Goal: Information Seeking & Learning: Learn about a topic

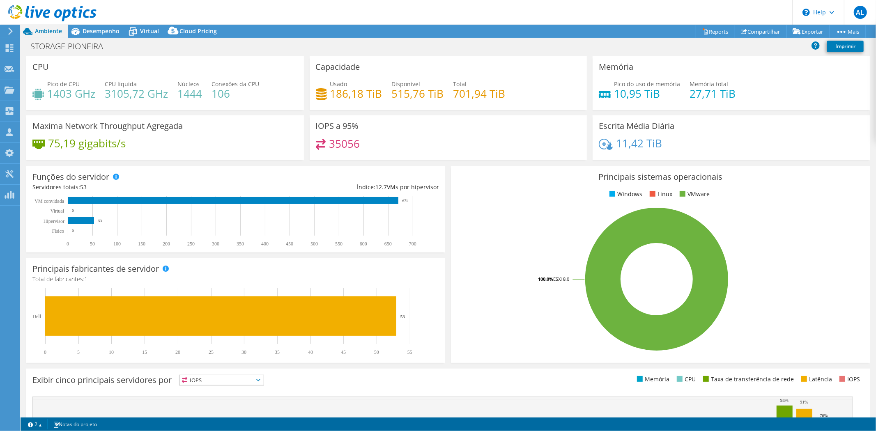
select select "USD"
drag, startPoint x: 331, startPoint y: 145, endPoint x: 395, endPoint y: 145, distance: 63.7
click at [395, 145] on div "35056" at bounding box center [448, 148] width 265 height 18
drag, startPoint x: 323, startPoint y: 140, endPoint x: 377, endPoint y: 144, distance: 54.4
click at [377, 144] on div "35056" at bounding box center [448, 148] width 265 height 18
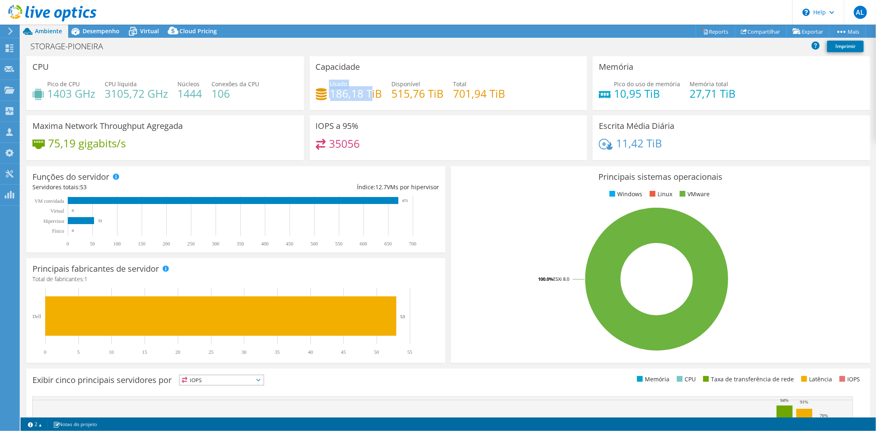
drag, startPoint x: 327, startPoint y: 95, endPoint x: 367, endPoint y: 94, distance: 39.9
click at [367, 94] on div "Usado 186,18 TiB" at bounding box center [349, 89] width 67 height 18
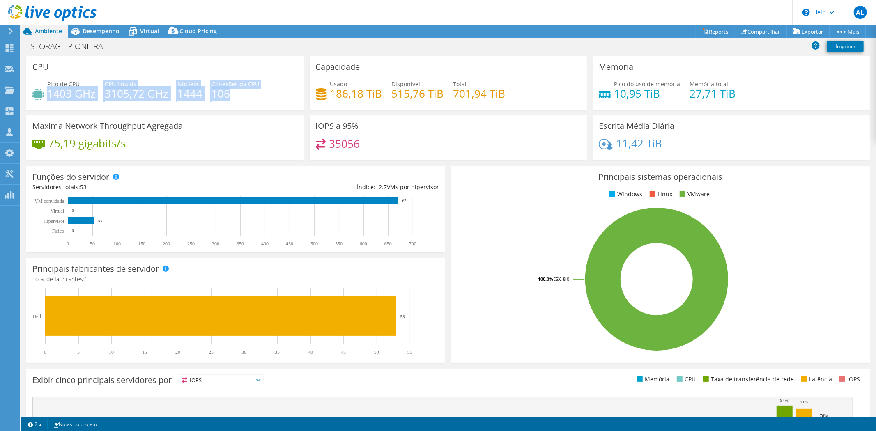
drag, startPoint x: 48, startPoint y: 92, endPoint x: 248, endPoint y: 93, distance: 200.0
click at [248, 93] on div "Pico de CPU 1403 GHz CPU líquida 3105,72 GHz Núcleos 1444 Conexões da CPU 106" at bounding box center [164, 93] width 265 height 27
click at [262, 96] on div "Pico de CPU 1403 GHz CPU líquida 3105,72 GHz Núcleos 1444 Conexões da CPU 106" at bounding box center [164, 93] width 265 height 27
drag, startPoint x: 43, startPoint y: 88, endPoint x: 115, endPoint y: 95, distance: 72.6
click at [115, 95] on div "Pico de CPU 1403 GHz CPU líquida 3105,72 GHz Núcleos 1444 Conexões da CPU 106" at bounding box center [164, 93] width 265 height 27
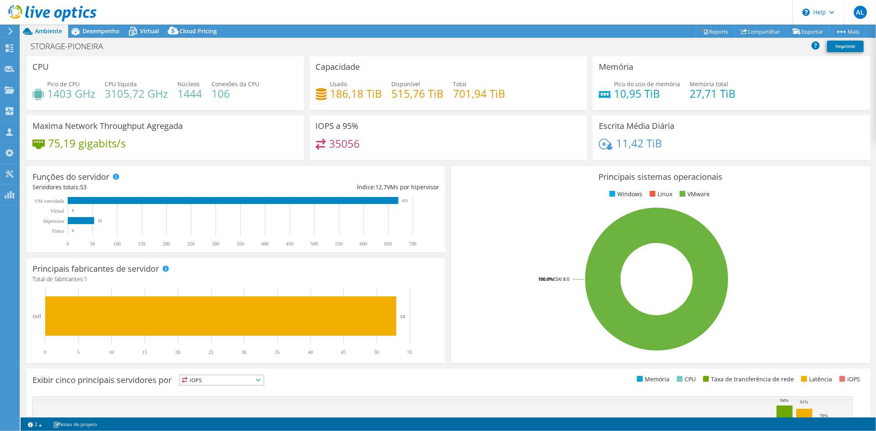
click at [230, 133] on div "Maxima Network Throughput Agregada 75,19 gigabits/s" at bounding box center [165, 137] width 278 height 45
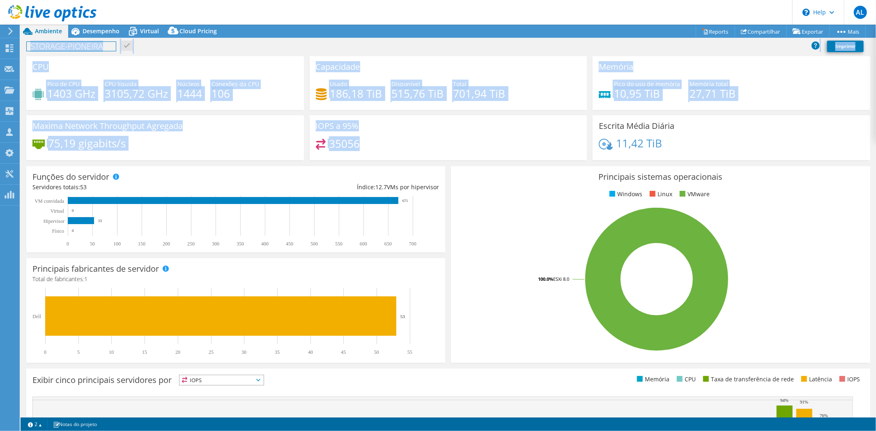
drag, startPoint x: 416, startPoint y: 140, endPoint x: 63, endPoint y: 57, distance: 363.0
click at [63, 57] on div "CPU Pico de CPU 1403 GHz CPU líquida 3105,72 GHz Núcleos 1444 Conexões da CPU 1…" at bounding box center [448, 110] width 850 height 109
click at [165, 76] on div "CPU Pico de CPU 1403 GHz CPU líquida 3105,72 GHz Núcleos 1444 Conexões da CPU 1…" at bounding box center [165, 83] width 278 height 54
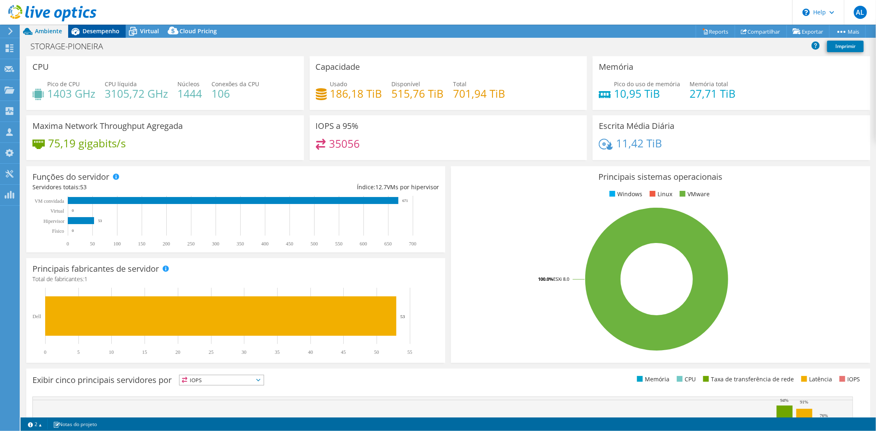
click at [109, 28] on span "Desempenho" at bounding box center [101, 31] width 37 height 8
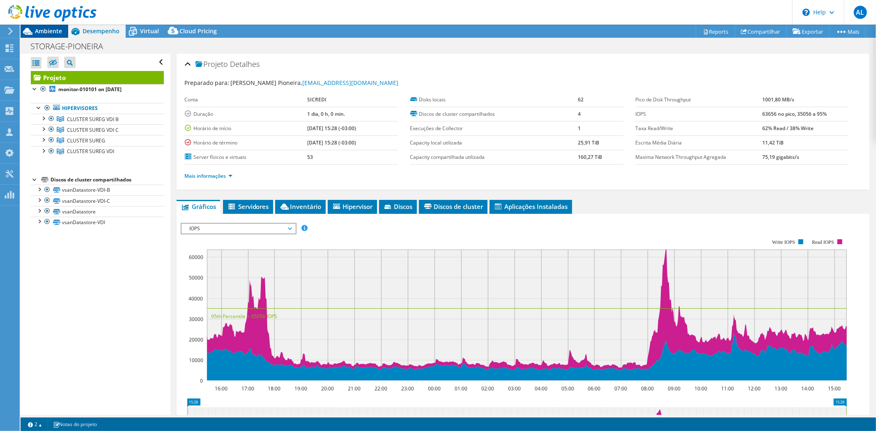
click at [46, 27] on span "Ambiente" at bounding box center [48, 31] width 27 height 8
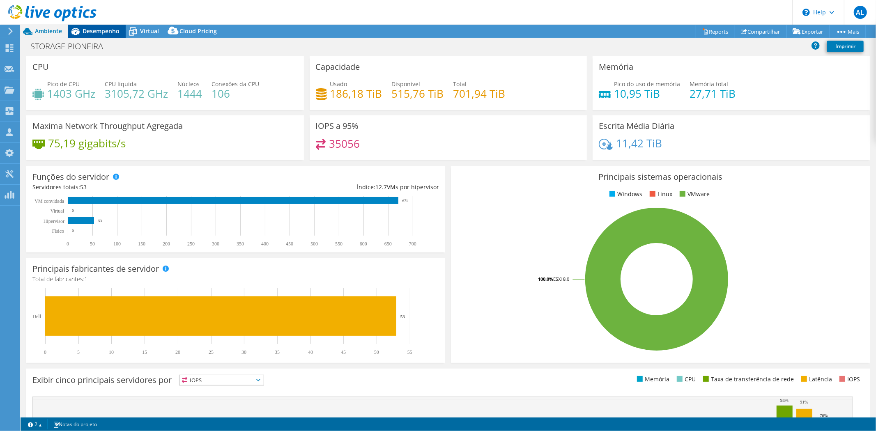
click at [108, 30] on span "Desempenho" at bounding box center [101, 31] width 37 height 8
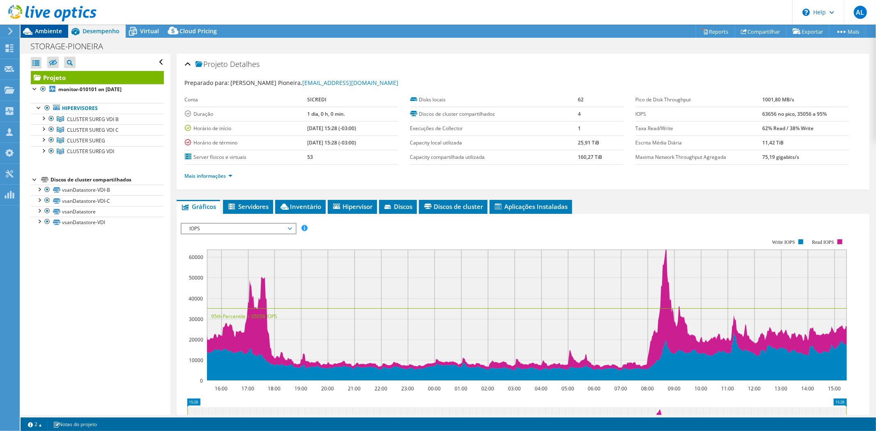
click at [50, 33] on span "Ambiente" at bounding box center [48, 31] width 27 height 8
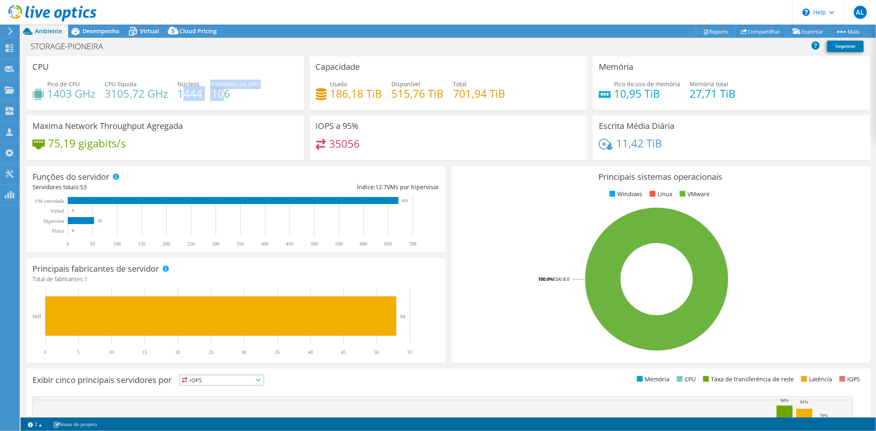
drag, startPoint x: 183, startPoint y: 87, endPoint x: 220, endPoint y: 87, distance: 37.0
click at [220, 87] on div "Pico de CPU 1403 GHz CPU líquida 3105,72 GHz Núcleos 1444 Conexões da CPU 106" at bounding box center [164, 93] width 265 height 27
click at [266, 92] on div "Pico de CPU 1403 GHz CPU líquida 3105,72 GHz Núcleos 1444 Conexões da CPU 106" at bounding box center [164, 93] width 265 height 27
click at [97, 35] on div "Desempenho" at bounding box center [96, 31] width 57 height 13
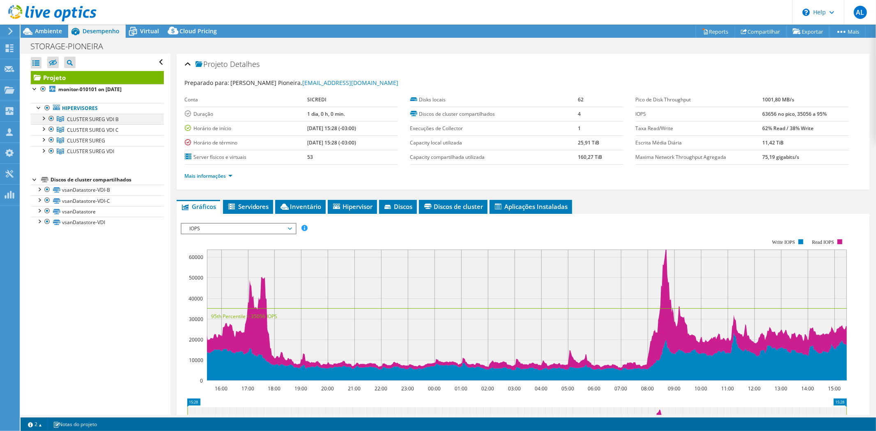
click at [42, 117] on div at bounding box center [43, 118] width 8 height 8
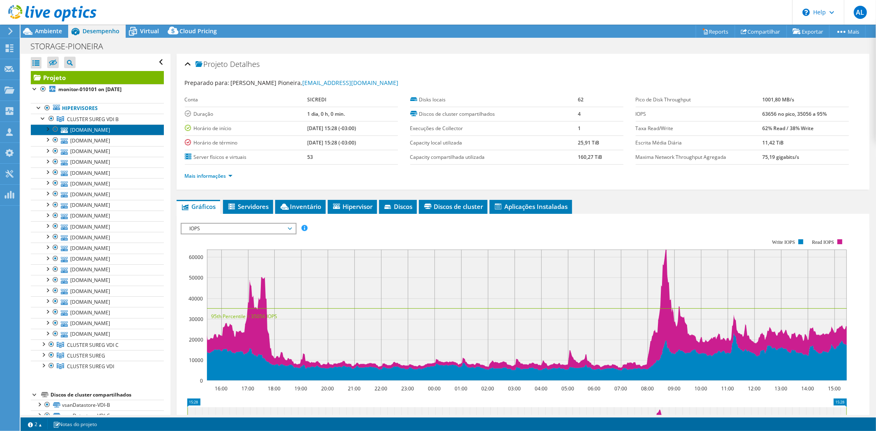
click at [100, 129] on link "[DOMAIN_NAME]" at bounding box center [97, 129] width 133 height 11
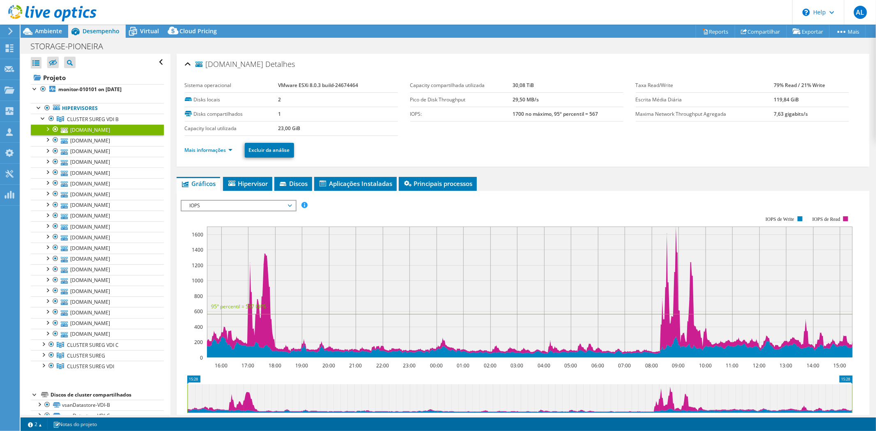
click at [48, 128] on div at bounding box center [47, 128] width 8 height 8
click at [38, 109] on div at bounding box center [39, 107] width 8 height 8
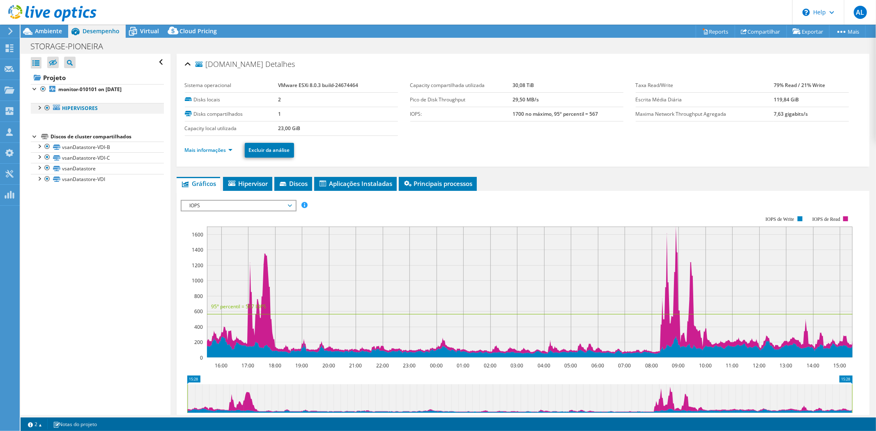
click at [38, 109] on div at bounding box center [39, 107] width 8 height 8
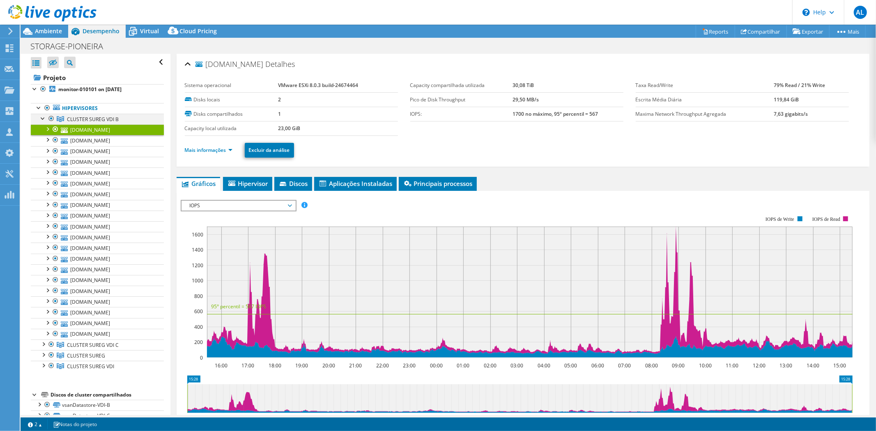
click at [43, 119] on div at bounding box center [43, 118] width 8 height 8
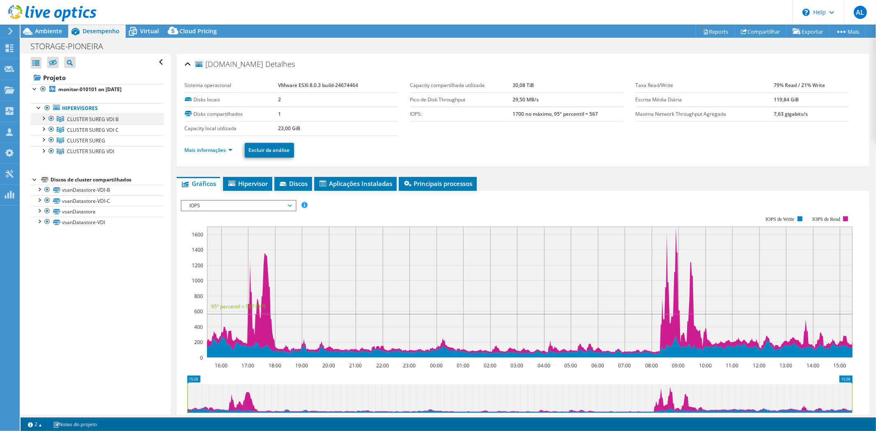
click at [43, 119] on div at bounding box center [43, 118] width 8 height 8
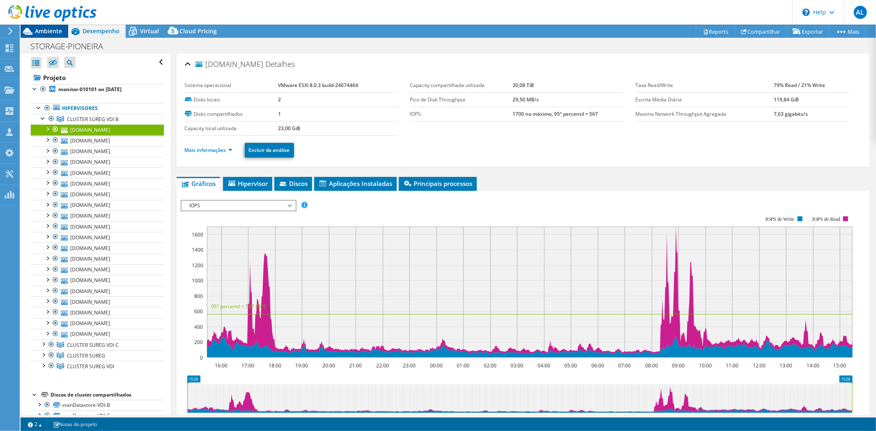
click at [50, 30] on span "Ambiente" at bounding box center [48, 31] width 27 height 8
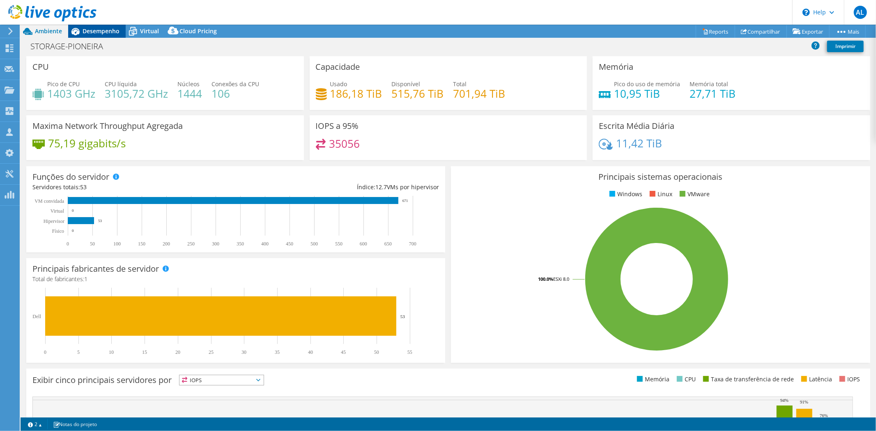
click at [90, 31] on span "Desempenho" at bounding box center [101, 31] width 37 height 8
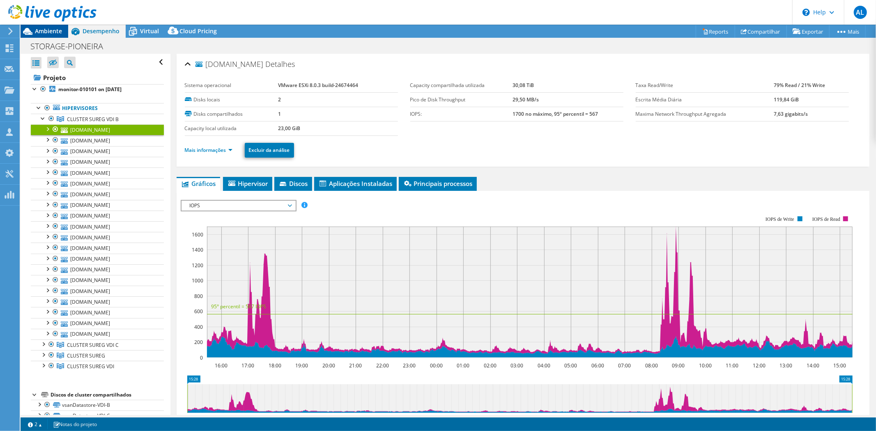
click at [47, 32] on span "Ambiente" at bounding box center [48, 31] width 27 height 8
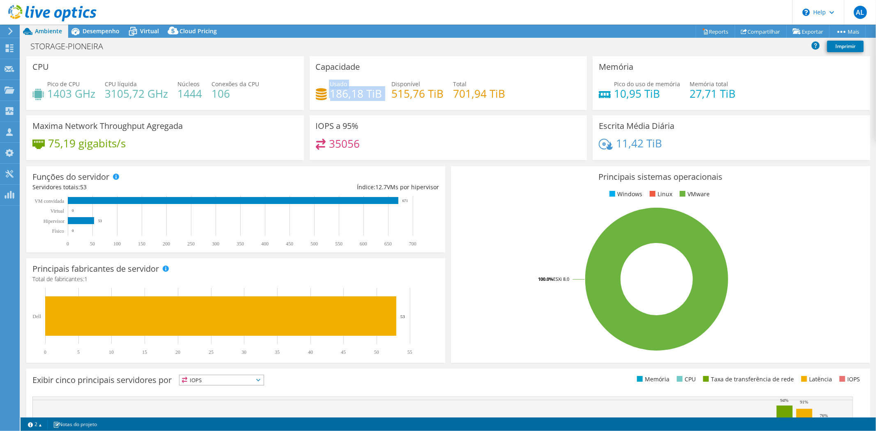
drag, startPoint x: 383, startPoint y: 88, endPoint x: 315, endPoint y: 72, distance: 70.0
click at [315, 72] on div "Capacidade Usado 186,18 TiB Disponível 515,76 TiB Total 701,94 TiB" at bounding box center [449, 83] width 278 height 54
click at [335, 103] on div "Usado 186,18 TiB Disponível 515,76 TiB Total 701,94 TiB" at bounding box center [448, 93] width 265 height 27
click at [99, 29] on span "Desempenho" at bounding box center [101, 31] width 37 height 8
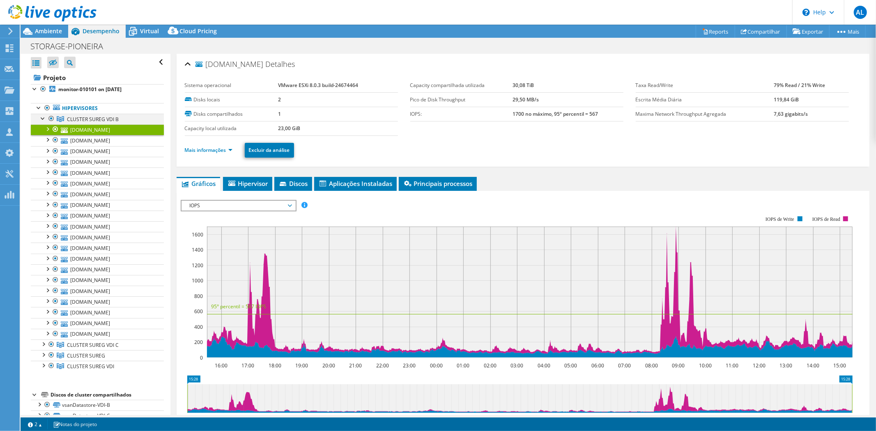
click at [44, 120] on div at bounding box center [43, 118] width 8 height 8
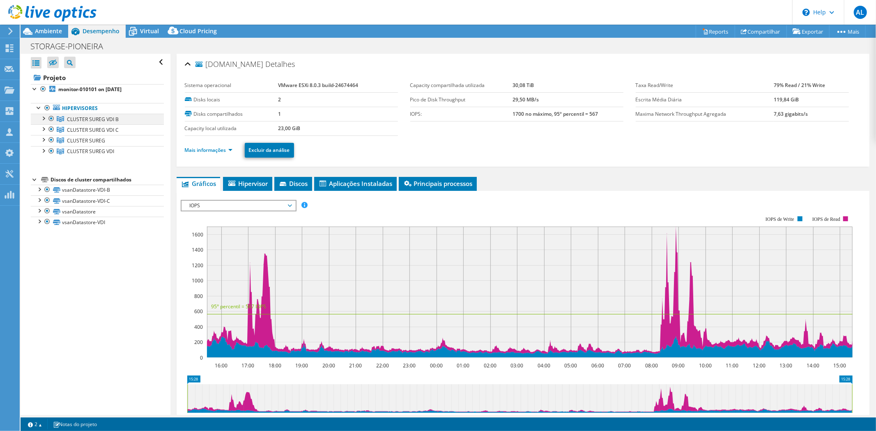
click at [45, 118] on div at bounding box center [43, 118] width 8 height 8
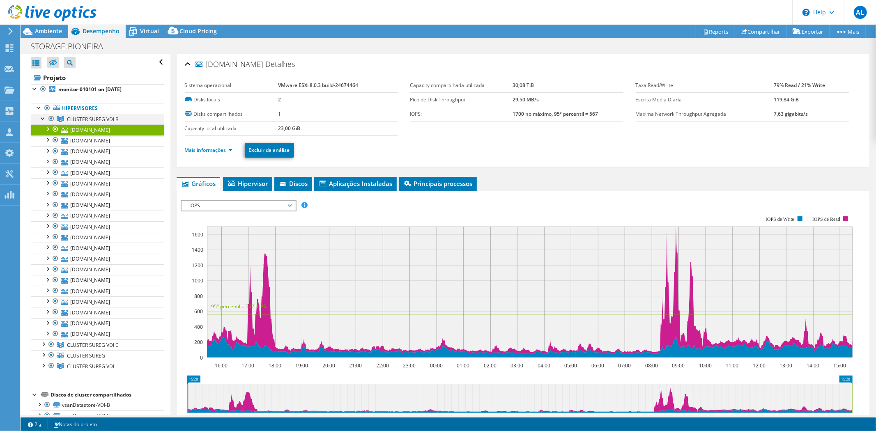
click at [42, 119] on div at bounding box center [43, 118] width 8 height 8
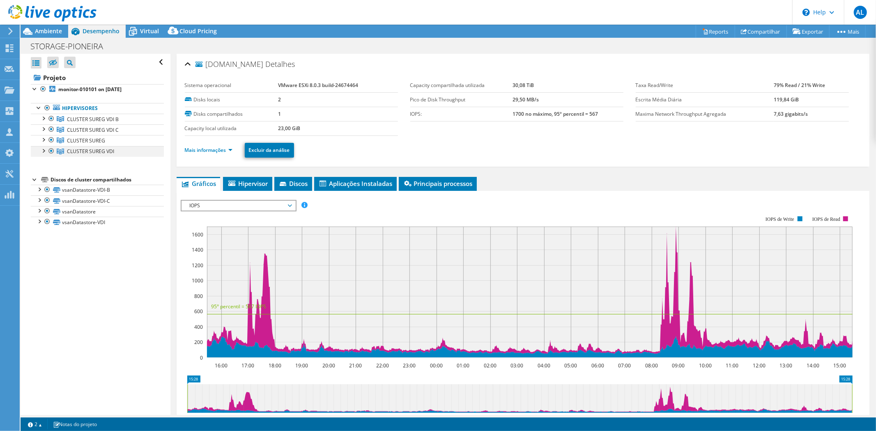
click at [44, 152] on div at bounding box center [43, 150] width 8 height 8
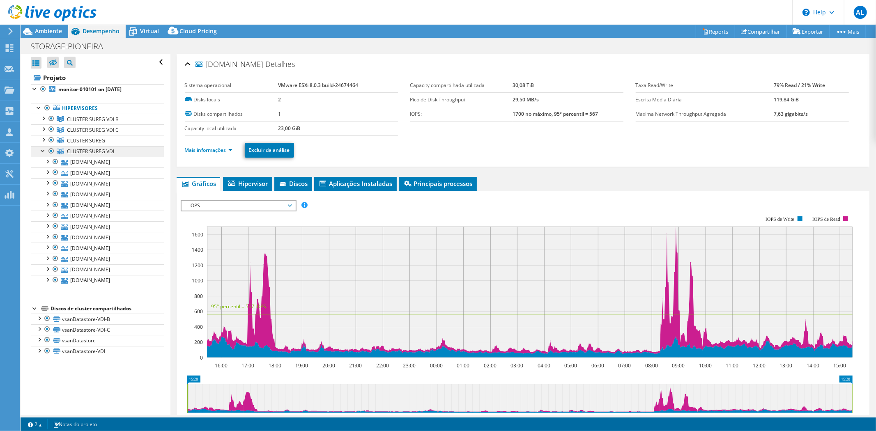
click at [104, 123] on span "CLUSTER SUREG VDI" at bounding box center [93, 119] width 52 height 7
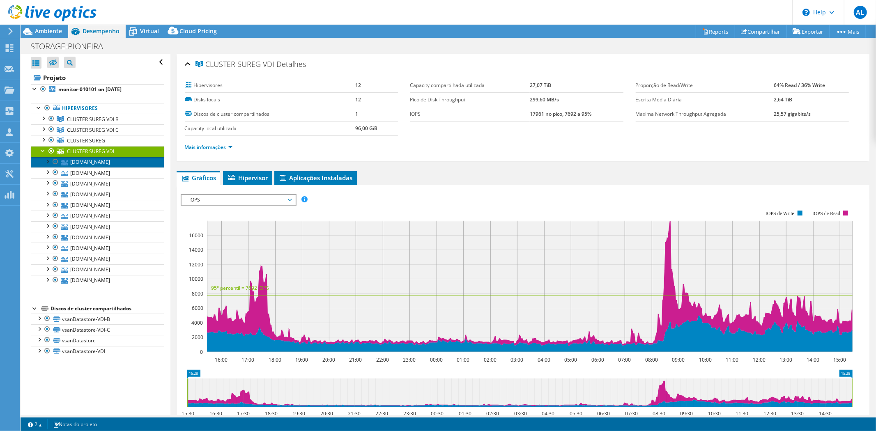
click at [100, 161] on link "[DOMAIN_NAME]" at bounding box center [97, 162] width 133 height 11
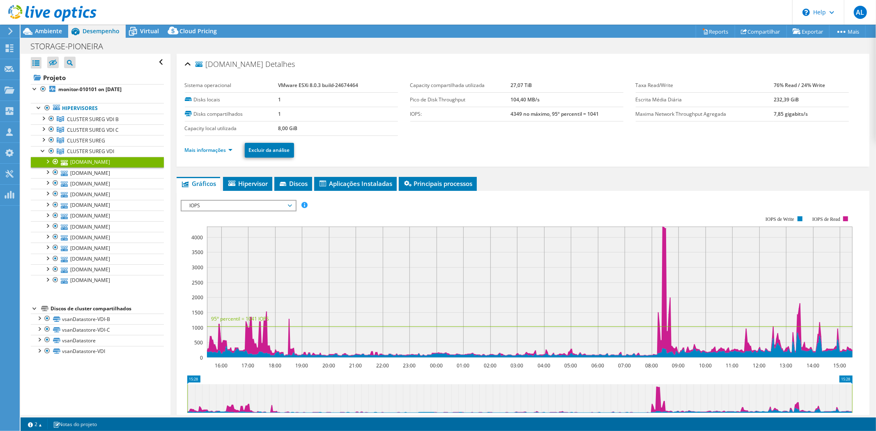
click at [45, 161] on div at bounding box center [47, 161] width 8 height 8
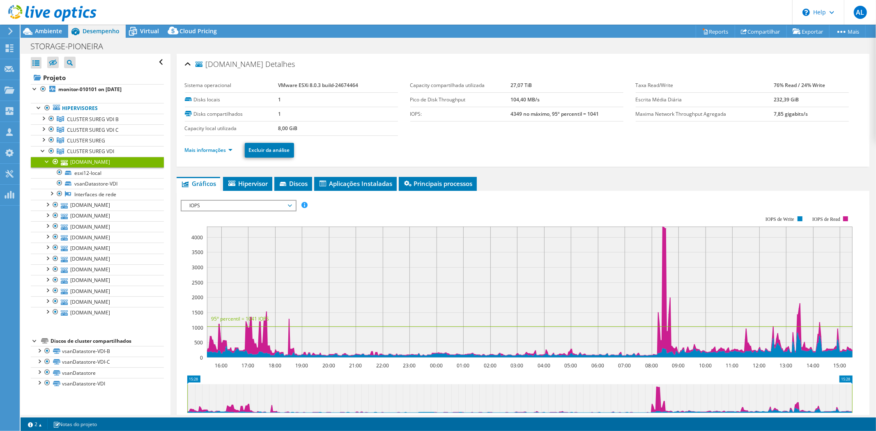
click at [96, 161] on link "[DOMAIN_NAME]" at bounding box center [97, 162] width 133 height 11
click at [222, 153] on li "Mais informações" at bounding box center [211, 150] width 53 height 9
click at [223, 149] on link "Mais informações" at bounding box center [209, 150] width 48 height 7
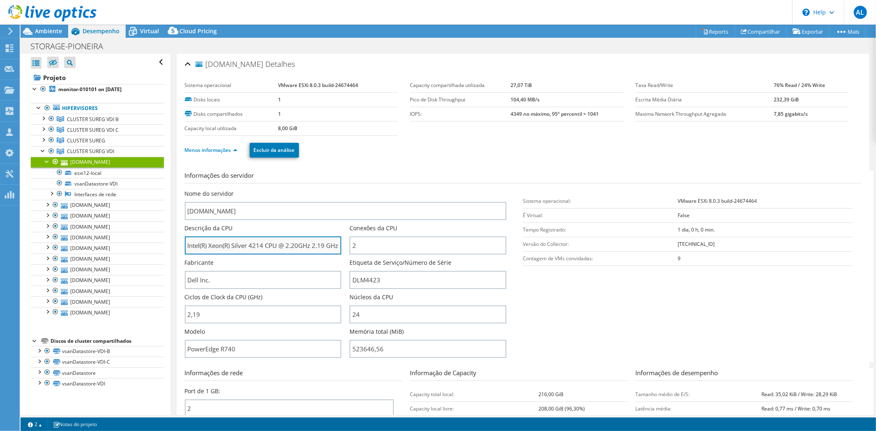
scroll to position [0, 1]
drag, startPoint x: 202, startPoint y: 243, endPoint x: 352, endPoint y: 239, distance: 149.5
click at [352, 190] on div "Nome do servidor [DOMAIN_NAME] Descrição da CPU Intel(R) Xeon(R) Silver 4214 CP…" at bounding box center [350, 190] width 330 height 0
click at [46, 161] on div at bounding box center [47, 161] width 8 height 8
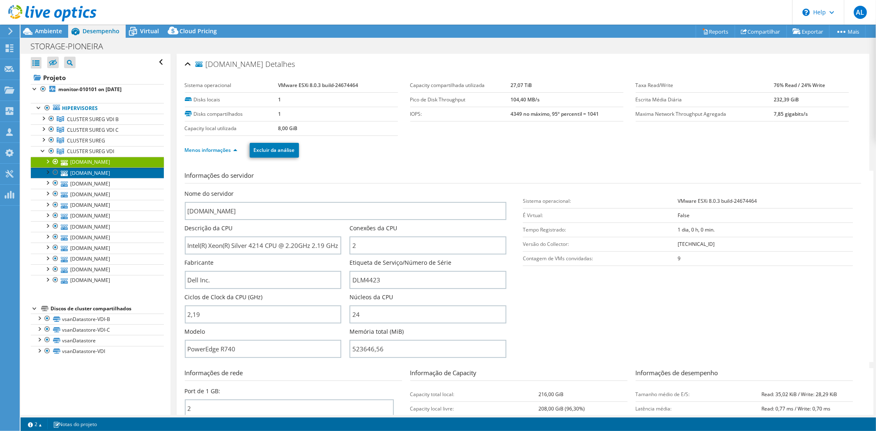
click at [122, 174] on link "[DOMAIN_NAME]" at bounding box center [97, 173] width 133 height 11
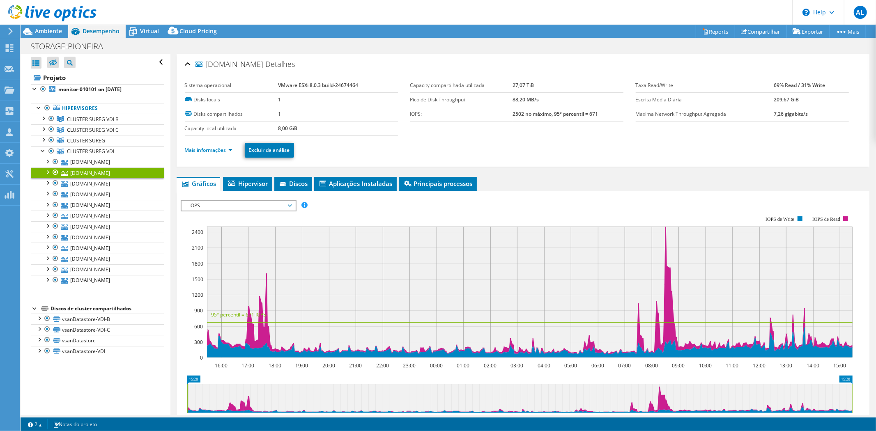
click at [46, 170] on div at bounding box center [47, 172] width 8 height 8
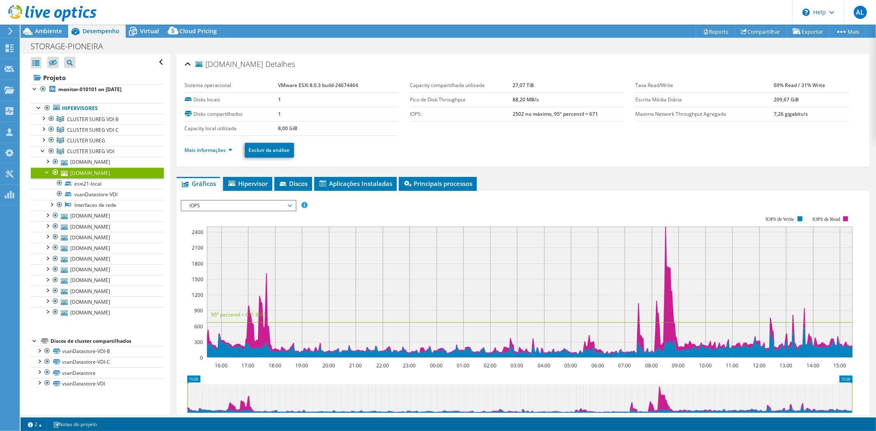
click at [107, 175] on link "[DOMAIN_NAME]" at bounding box center [97, 173] width 133 height 11
click at [223, 151] on link "Mais informações" at bounding box center [209, 150] width 48 height 7
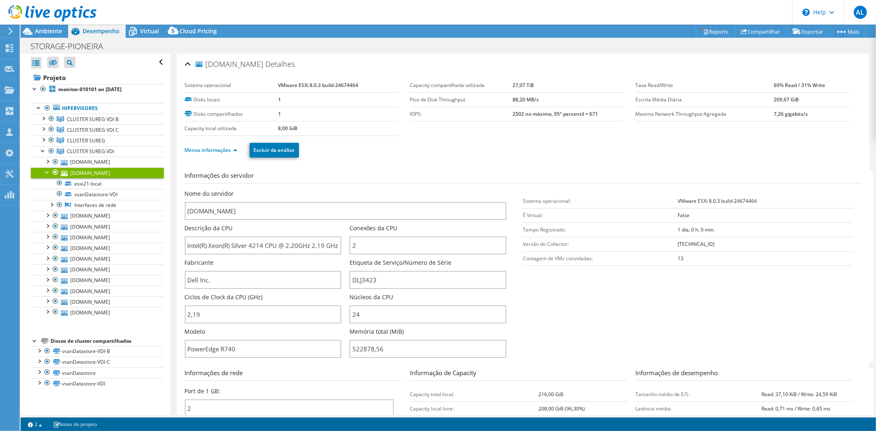
click at [44, 171] on div at bounding box center [47, 172] width 8 height 8
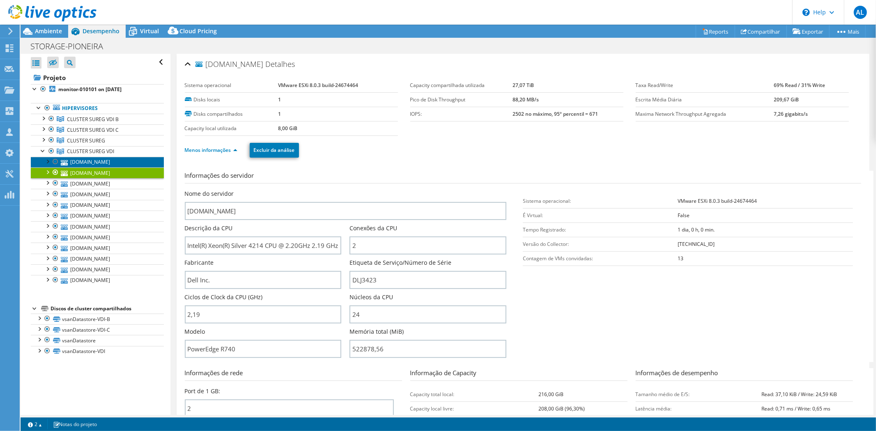
click at [87, 163] on link "[DOMAIN_NAME]" at bounding box center [97, 162] width 133 height 11
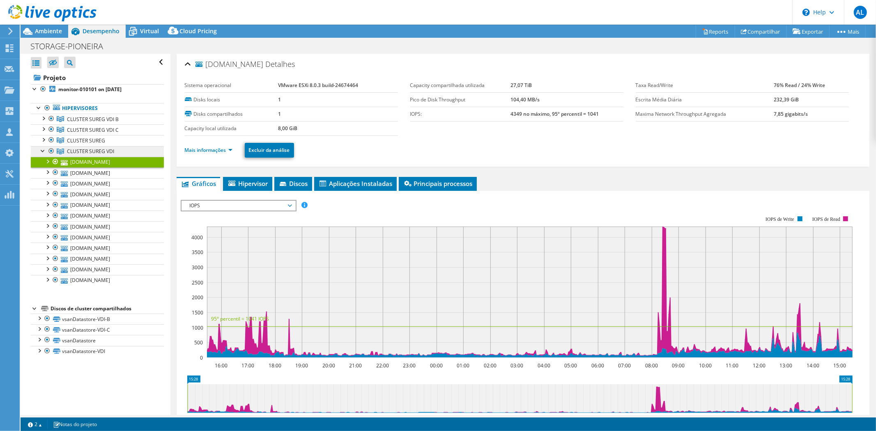
click at [83, 123] on span "CLUSTER SUREG VDI" at bounding box center [93, 119] width 52 height 7
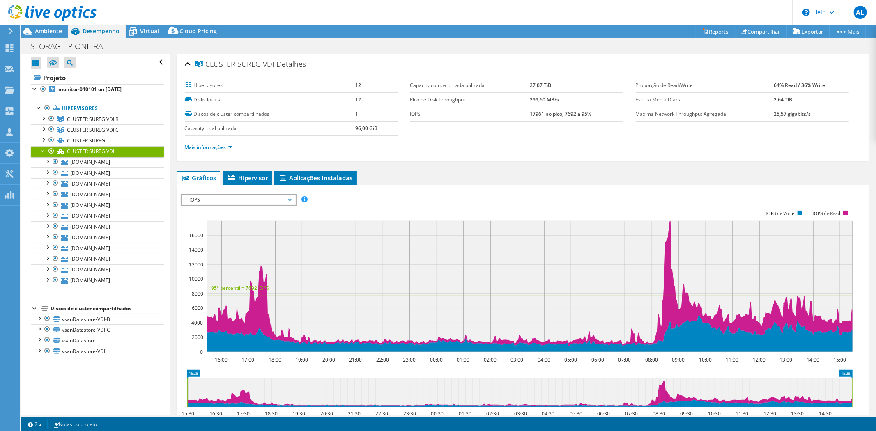
click at [41, 150] on div at bounding box center [43, 150] width 8 height 8
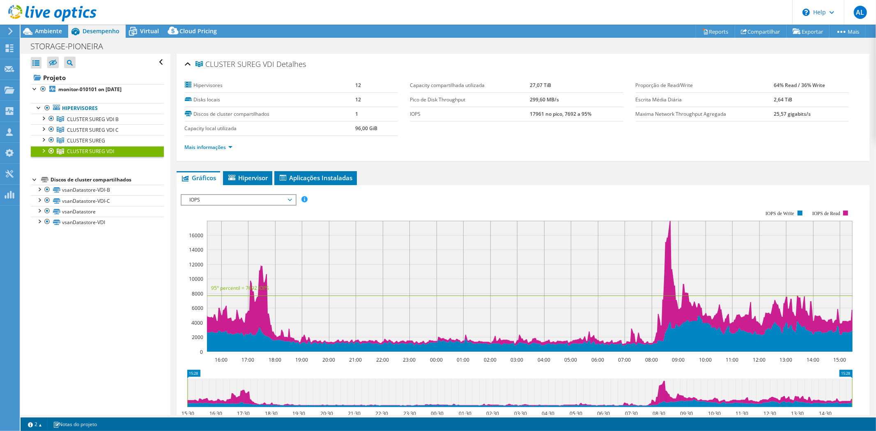
click at [45, 27] on div at bounding box center [48, 14] width 97 height 28
click at [45, 31] on span "Ambiente" at bounding box center [48, 31] width 27 height 8
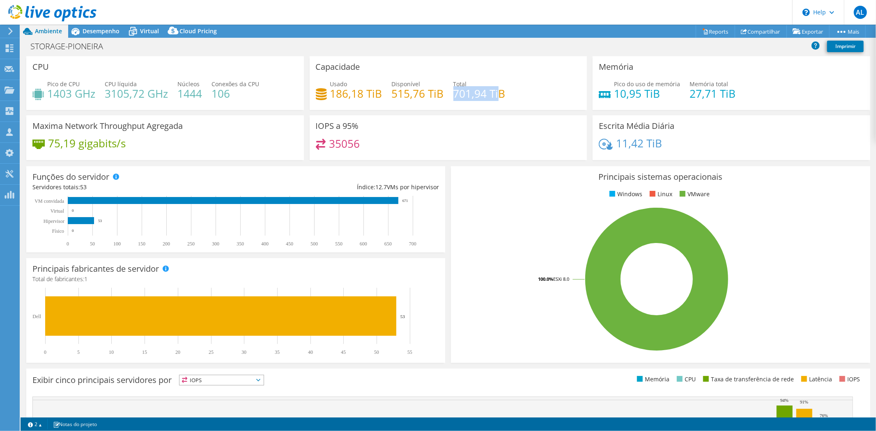
drag, startPoint x: 497, startPoint y: 93, endPoint x: 453, endPoint y: 94, distance: 44.4
click at [453, 94] on h4 "701,94 TiB" at bounding box center [479, 93] width 52 height 9
click at [89, 30] on span "Desempenho" at bounding box center [101, 31] width 37 height 8
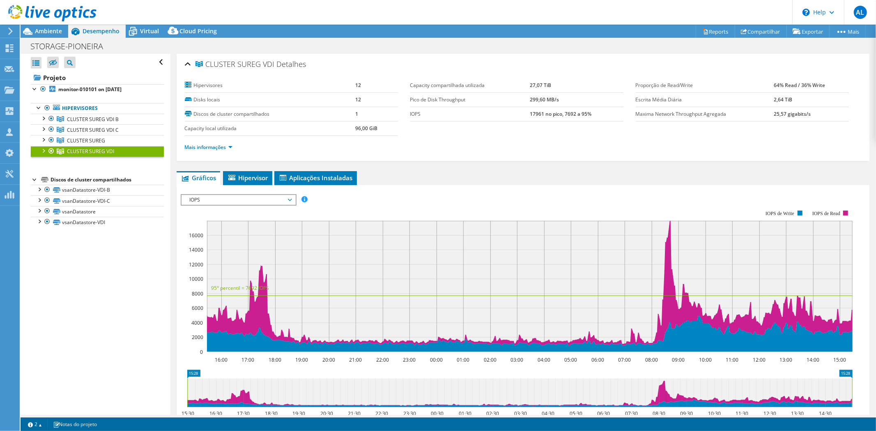
click at [42, 149] on div at bounding box center [43, 150] width 8 height 8
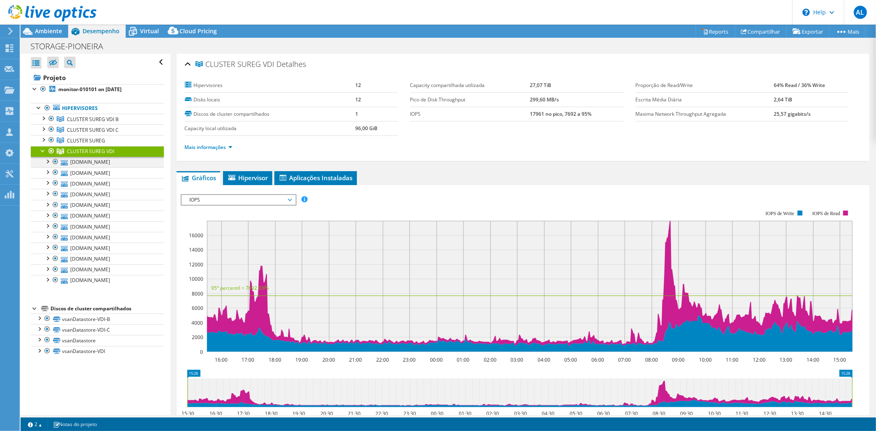
click at [46, 163] on div at bounding box center [47, 161] width 8 height 8
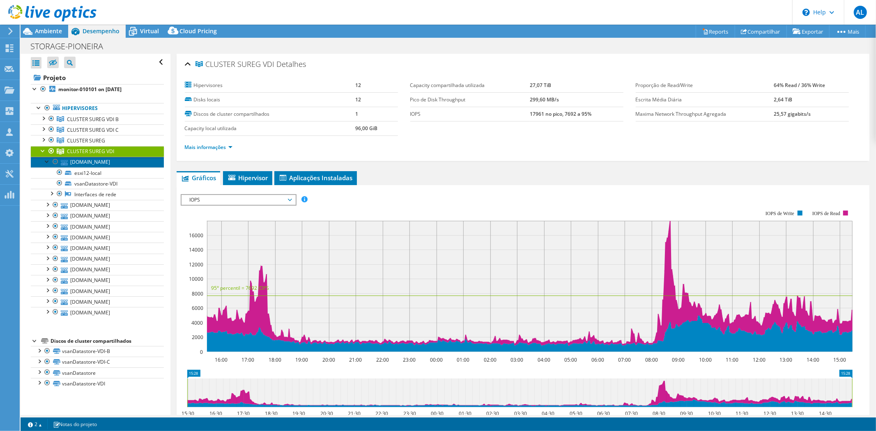
click at [89, 164] on link "[DOMAIN_NAME]" at bounding box center [97, 162] width 133 height 11
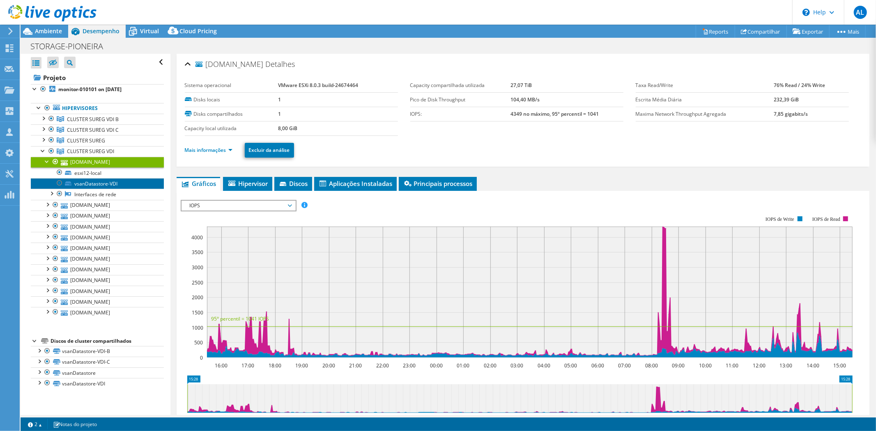
click at [95, 184] on link "vsanDatastore-VDI" at bounding box center [97, 183] width 133 height 11
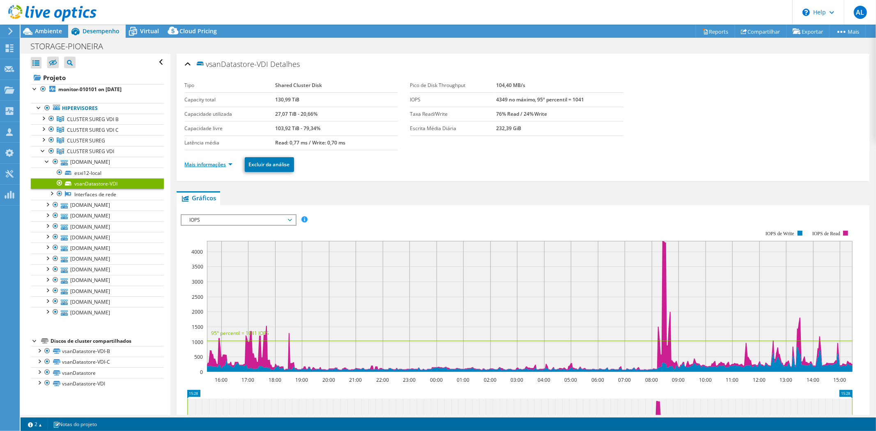
click at [224, 165] on link "Mais informações" at bounding box center [209, 164] width 48 height 7
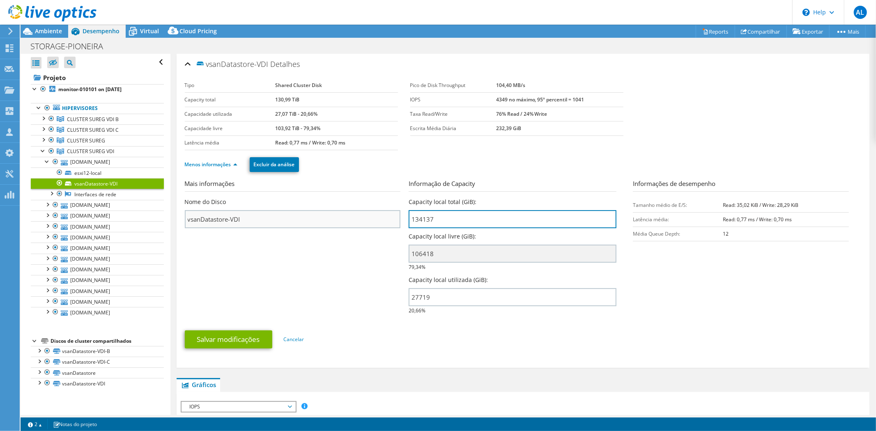
drag, startPoint x: 460, startPoint y: 223, endPoint x: 395, endPoint y: 220, distance: 65.0
click at [395, 220] on section "Mais informações Nome do Disco vsanDatastore-VDI Informação de Capacity Capacit…" at bounding box center [523, 249] width 676 height 140
click at [379, 264] on section "Mais informações Nome do Disco vsanDatastore-VDI Informação de Capacity Capacit…" at bounding box center [523, 249] width 676 height 140
drag, startPoint x: 543, startPoint y: 134, endPoint x: 267, endPoint y: 97, distance: 278.4
click at [267, 97] on section "Tipo Shared Cluster Disk Capacity total 130,99 TiB Capacidade utilizada 27,07 T…" at bounding box center [523, 114] width 676 height 72
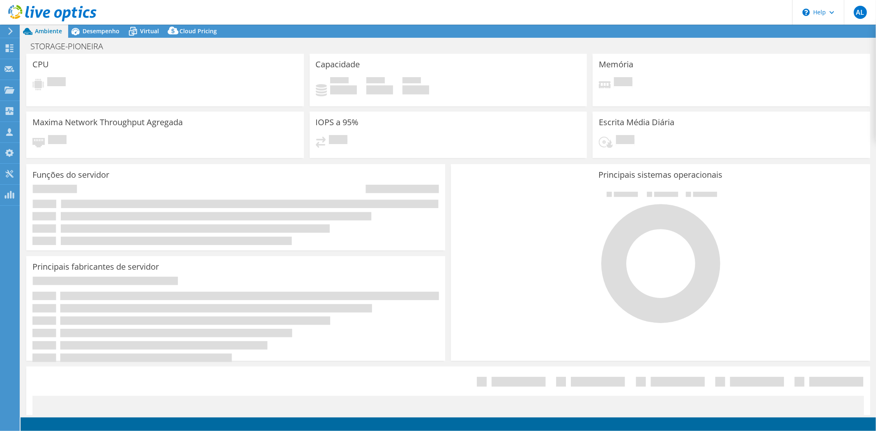
select select "USD"
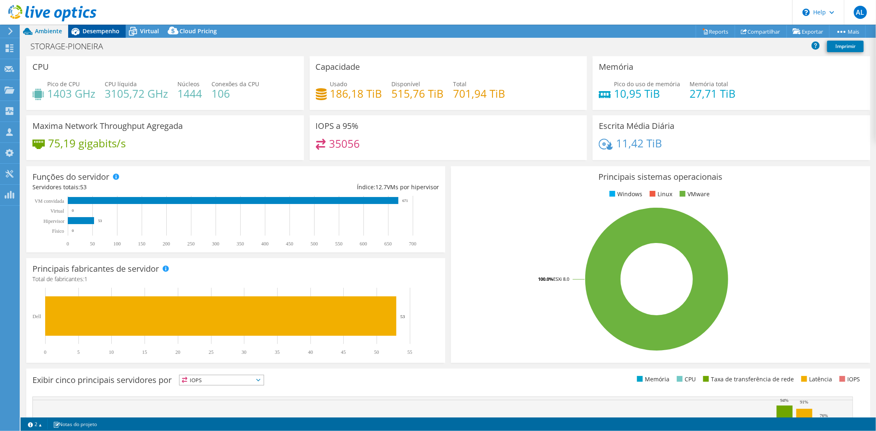
click at [99, 28] on span "Desempenho" at bounding box center [101, 31] width 37 height 8
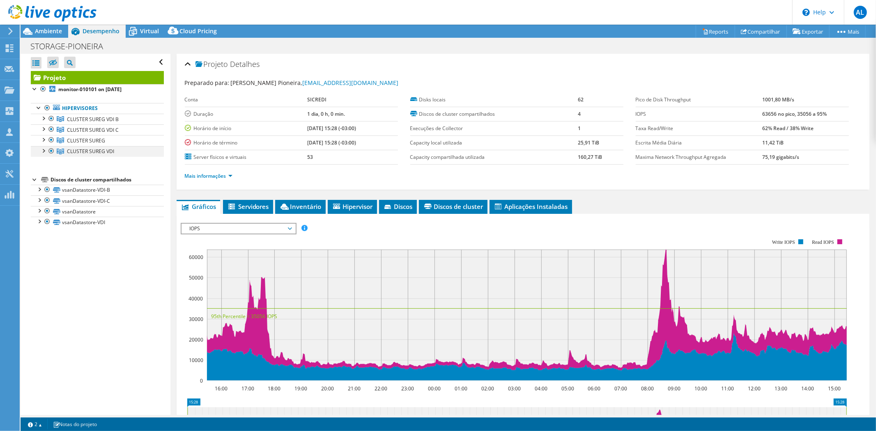
click at [41, 154] on div at bounding box center [43, 150] width 8 height 8
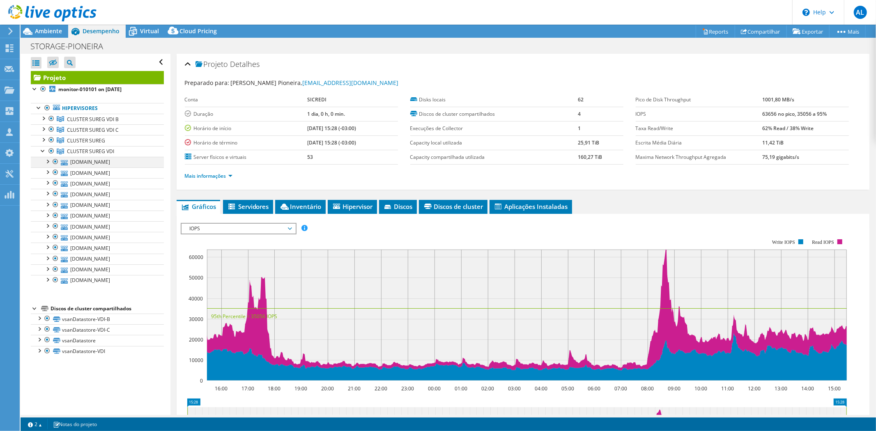
click at [47, 163] on div at bounding box center [47, 161] width 8 height 8
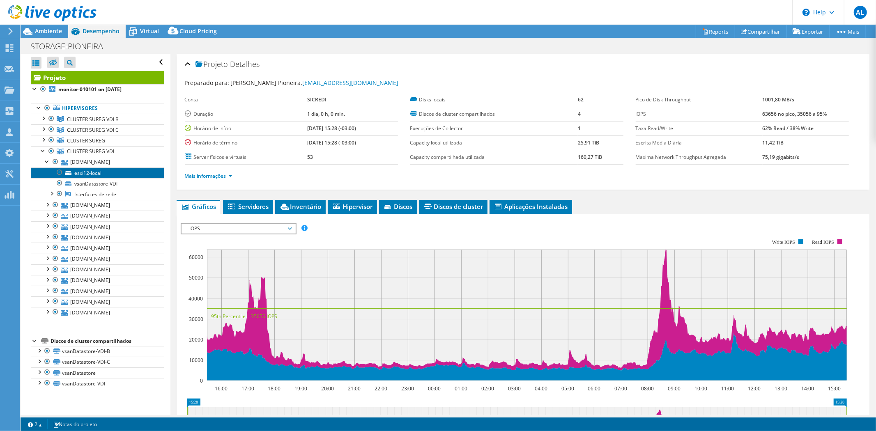
click at [85, 172] on link "esxi12-local" at bounding box center [97, 173] width 133 height 11
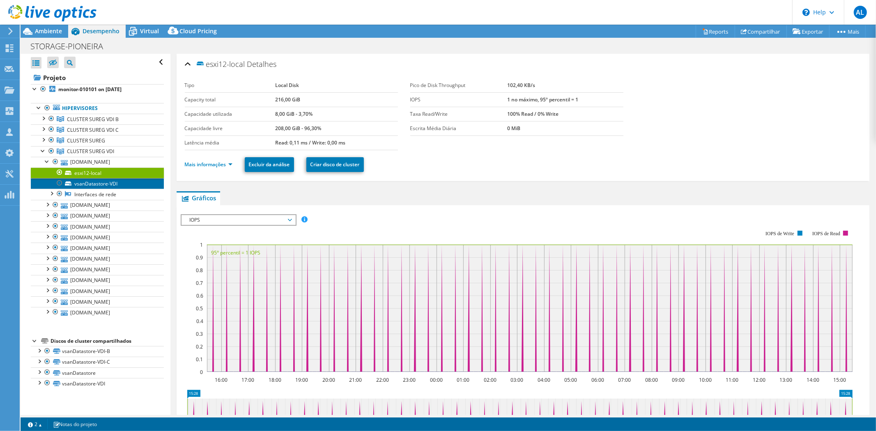
click at [103, 183] on link "vsanDatastore-VDI" at bounding box center [97, 183] width 133 height 11
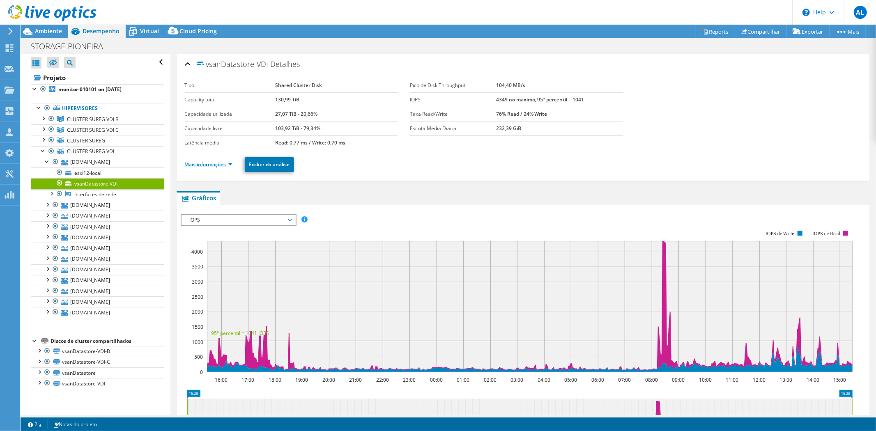
click at [218, 164] on link "Mais informações" at bounding box center [209, 164] width 48 height 7
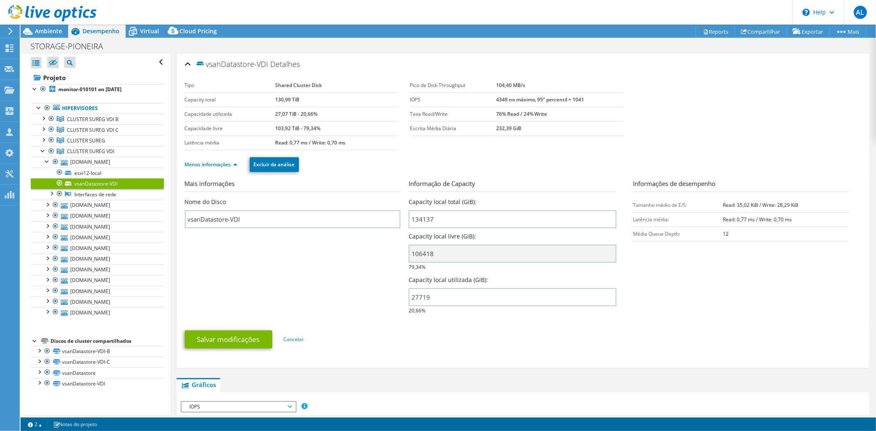
click at [368, 265] on section "Mais informações Nome do Disco vsanDatastore-VDI Informação de Capacity Capacit…" at bounding box center [523, 249] width 676 height 140
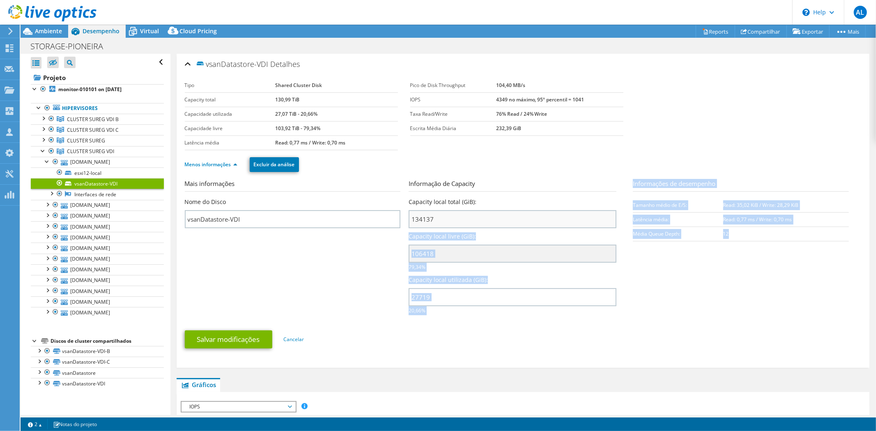
drag, startPoint x: 732, startPoint y: 234, endPoint x: 442, endPoint y: 212, distance: 290.3
click at [443, 212] on section "Mais informações Nome do Disco vsanDatastore-VDI Informação de Capacity Capacit…" at bounding box center [523, 249] width 676 height 140
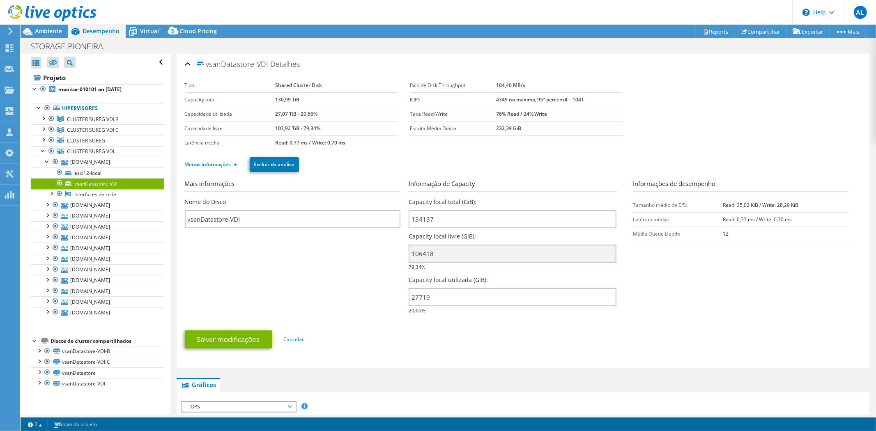
click at [358, 294] on section "Mais informações Nome do Disco vsanDatastore-VDI Informação de Capacity Capacit…" at bounding box center [523, 249] width 676 height 140
drag, startPoint x: 438, startPoint y: 297, endPoint x: 404, endPoint y: 297, distance: 34.5
click at [404, 297] on section "Mais informações Nome do Disco vsanDatastore-VDI Informação de Capacity Capacit…" at bounding box center [523, 249] width 676 height 140
drag, startPoint x: 433, startPoint y: 222, endPoint x: 386, endPoint y: 221, distance: 46.8
click at [386, 221] on section "Mais informações Nome do Disco vsanDatastore-VDI Informação de Capacity Capacit…" at bounding box center [523, 249] width 676 height 140
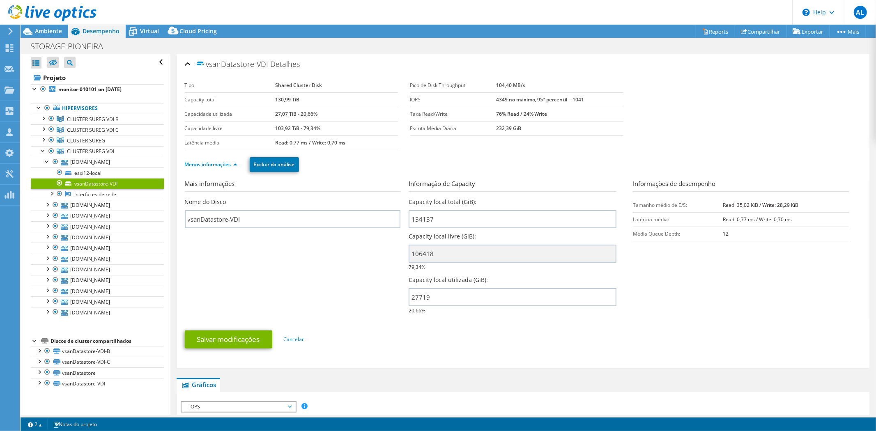
drag, startPoint x: 317, startPoint y: 101, endPoint x: 216, endPoint y: 97, distance: 101.1
click at [216, 97] on tr "Capacity total 130,99 TiB" at bounding box center [291, 99] width 213 height 14
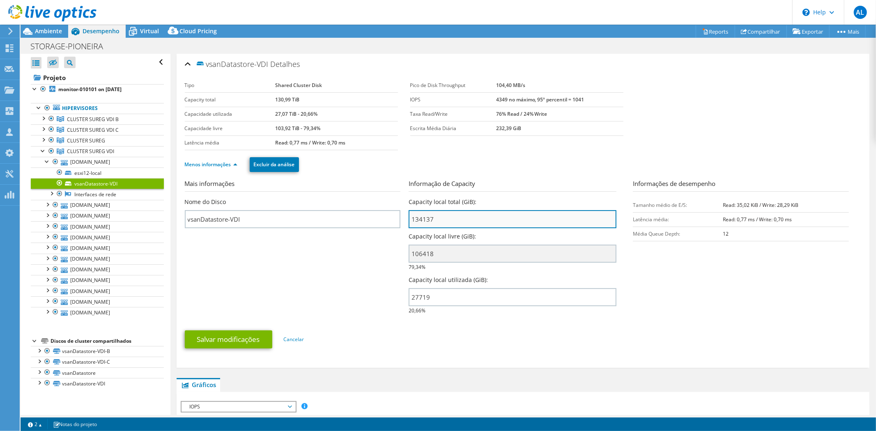
drag, startPoint x: 409, startPoint y: 219, endPoint x: 459, endPoint y: 219, distance: 49.7
click at [459, 219] on input "134137" at bounding box center [513, 219] width 208 height 18
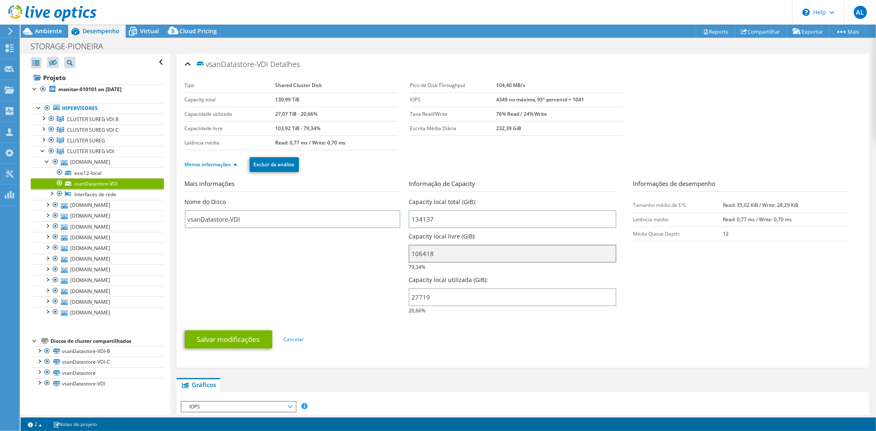
drag, startPoint x: 437, startPoint y: 257, endPoint x: 403, endPoint y: 257, distance: 33.7
click at [403, 257] on section "Mais informações Nome do Disco vsanDatastore-VDI Informação de Capacity Capacit…" at bounding box center [523, 249] width 676 height 140
click at [361, 284] on section "Mais informações Nome do Disco vsanDatastore-VDI Informação de Capacity Capacit…" at bounding box center [523, 249] width 676 height 140
drag, startPoint x: 435, startPoint y: 300, endPoint x: 380, endPoint y: 292, distance: 56.0
click at [380, 292] on section "Mais informações Nome do Disco vsanDatastore-VDI Informação de Capacity Capacit…" at bounding box center [523, 249] width 676 height 140
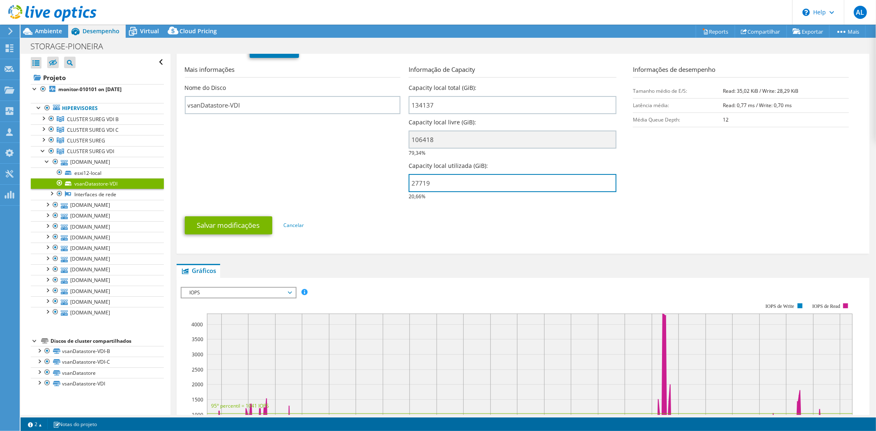
scroll to position [137, 0]
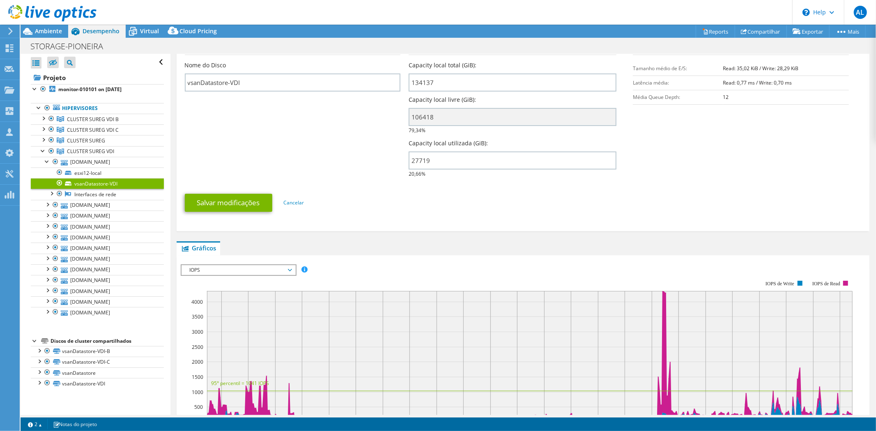
click at [258, 268] on span "IOPS" at bounding box center [239, 270] width 106 height 10
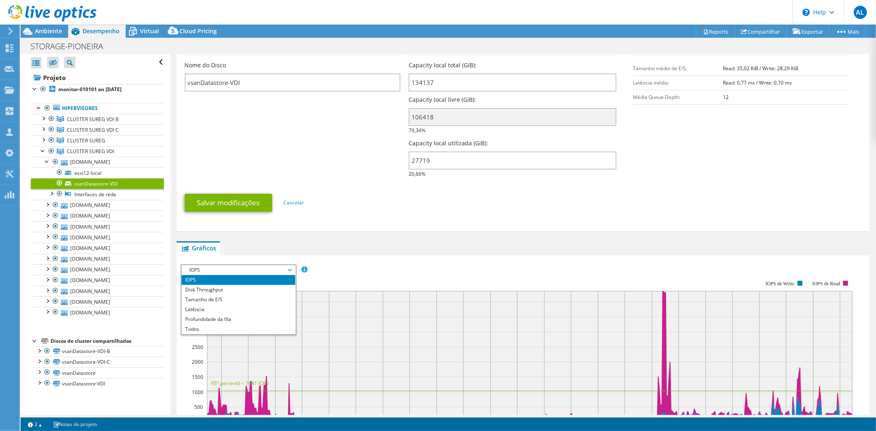
click at [372, 192] on ul "Salvar modificações Cancelar" at bounding box center [523, 202] width 676 height 20
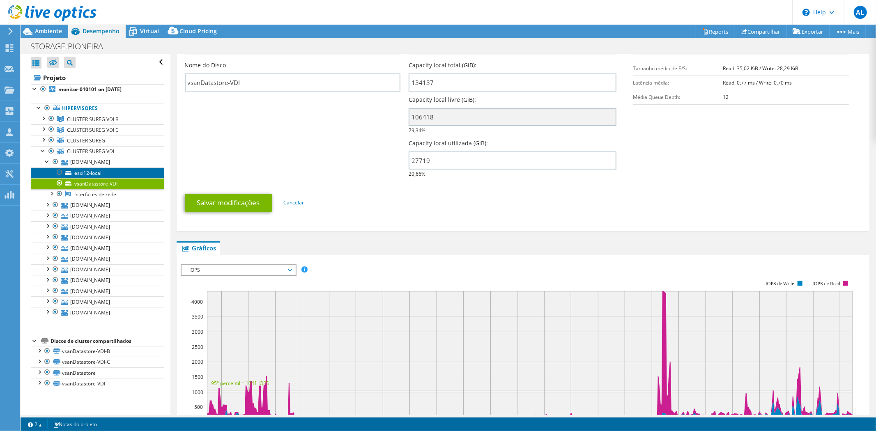
click at [73, 173] on link "esxi12-local" at bounding box center [97, 173] width 133 height 11
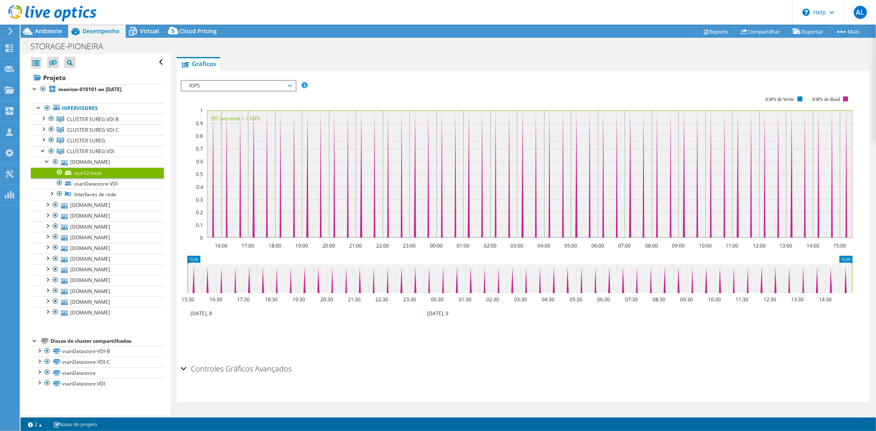
scroll to position [0, 0]
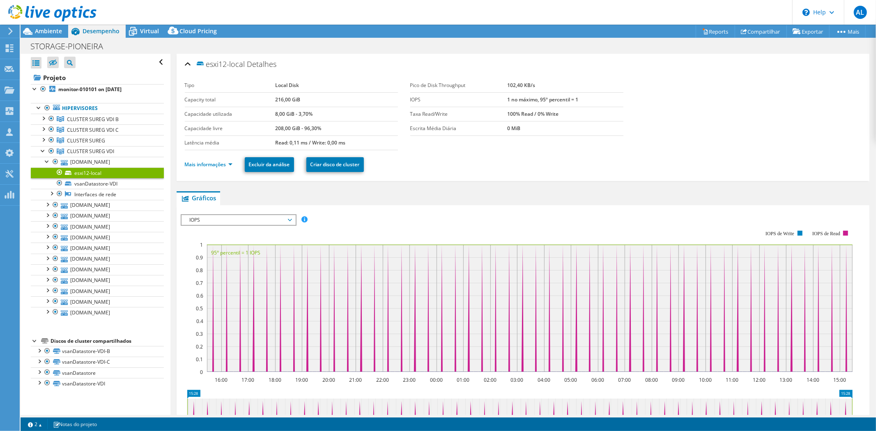
click at [214, 169] on ul "Mais informações Excluir da análise Criar disco de cluster" at bounding box center [523, 163] width 676 height 17
click at [215, 166] on link "Mais informações" at bounding box center [209, 164] width 48 height 7
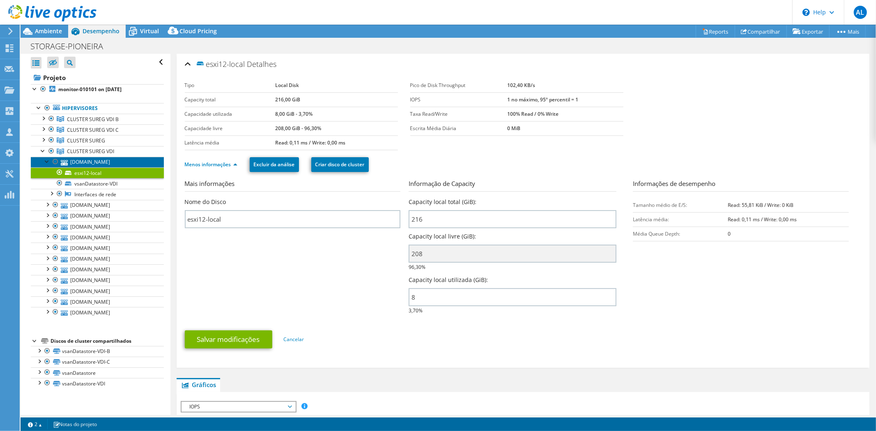
click at [80, 161] on link "[DOMAIN_NAME]" at bounding box center [97, 162] width 133 height 11
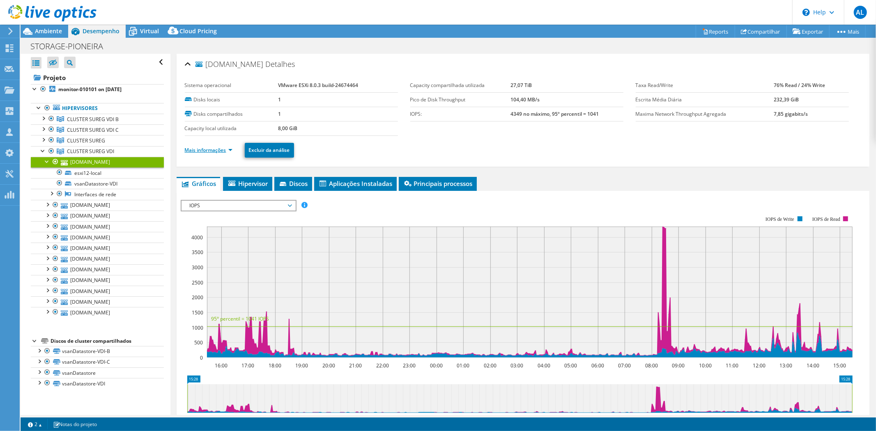
click at [214, 149] on link "Mais informações" at bounding box center [209, 150] width 48 height 7
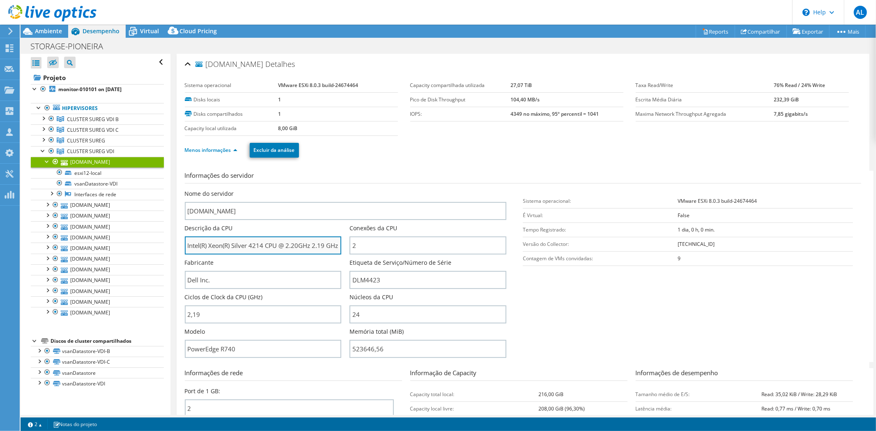
drag, startPoint x: 249, startPoint y: 245, endPoint x: 263, endPoint y: 245, distance: 14.0
click at [263, 245] on input "Intel(R) Xeon(R) Silver 4214 CPU @ 2.20GHz 2.19 GHz" at bounding box center [263, 246] width 157 height 18
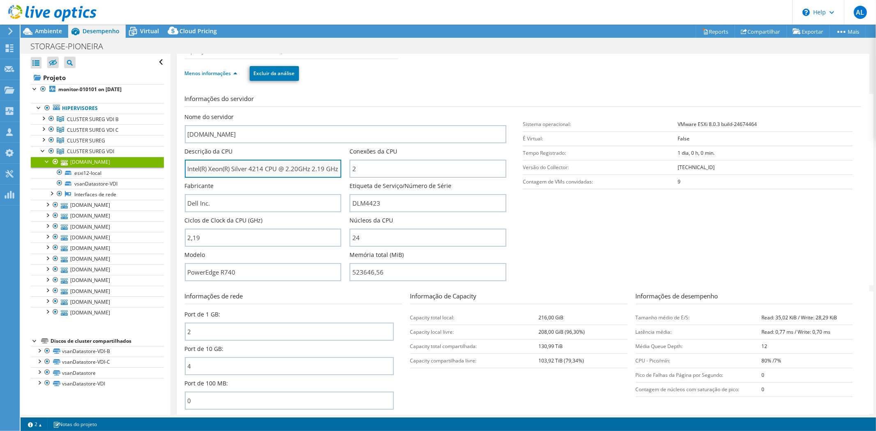
scroll to position [91, 0]
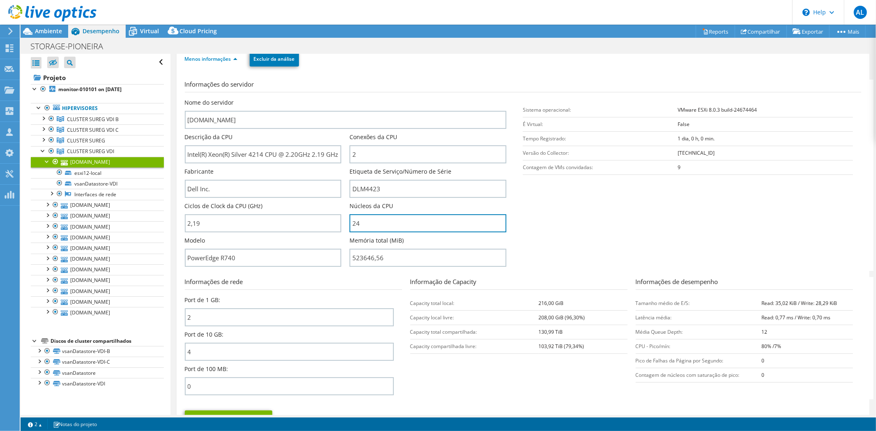
drag, startPoint x: 376, startPoint y: 221, endPoint x: 339, endPoint y: 219, distance: 36.6
click at [339, 99] on div "Nome do servidor [DOMAIN_NAME] Descrição da CPU Intel(R) Xeon(R) Silver 4214 CP…" at bounding box center [350, 99] width 330 height 0
click at [373, 224] on input "24" at bounding box center [427, 223] width 157 height 18
drag, startPoint x: 373, startPoint y: 223, endPoint x: 347, endPoint y: 222, distance: 25.5
click at [349, 222] on input "24" at bounding box center [427, 223] width 157 height 18
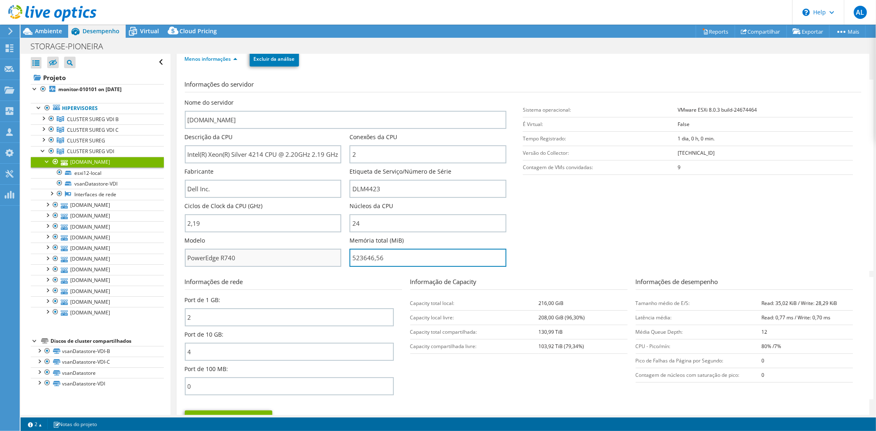
drag, startPoint x: 399, startPoint y: 255, endPoint x: 313, endPoint y: 250, distance: 86.3
click at [313, 99] on div "Nome do servidor [DOMAIN_NAME] Descrição da CPU Intel(R) Xeon(R) Silver 4214 CP…" at bounding box center [350, 99] width 330 height 0
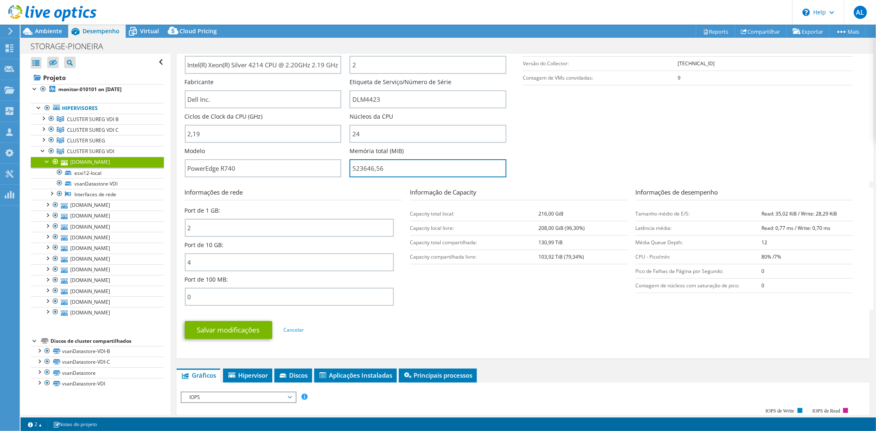
scroll to position [228, 0]
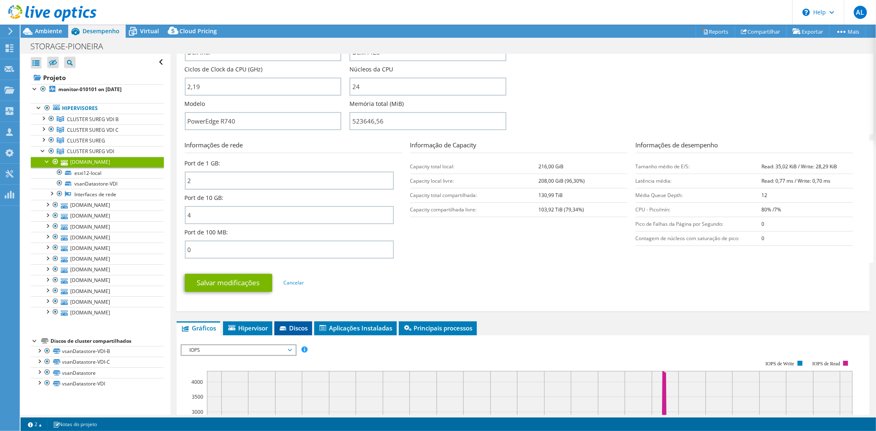
type input "52364656"
click at [298, 322] on li "Discos" at bounding box center [293, 329] width 38 height 14
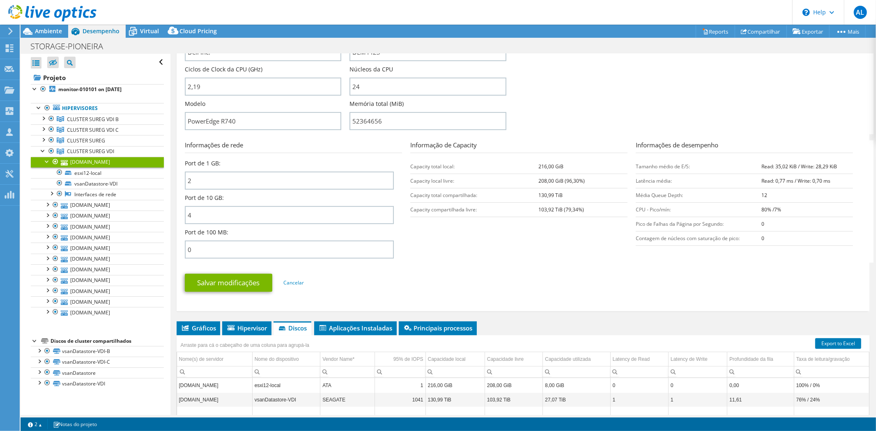
scroll to position [352, 0]
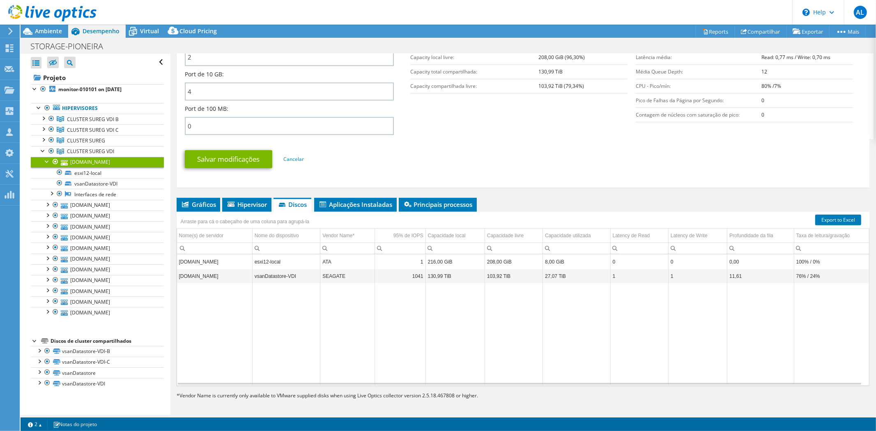
click at [206, 276] on td "[DOMAIN_NAME]" at bounding box center [215, 276] width 76 height 14
click at [252, 204] on span "Hipervisor" at bounding box center [246, 204] width 41 height 8
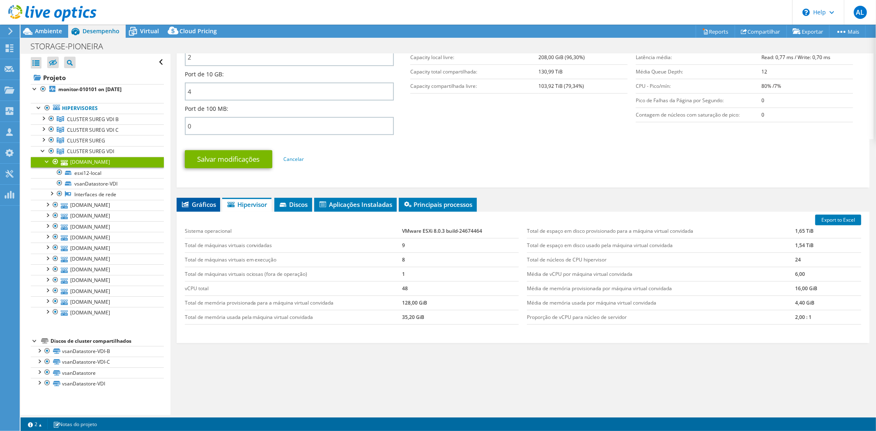
click at [204, 204] on span "Gráficos" at bounding box center [198, 204] width 35 height 8
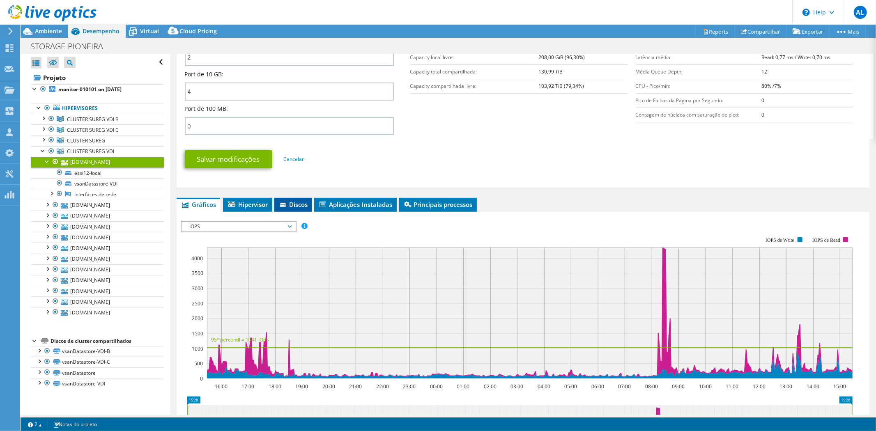
click at [293, 207] on li "Discos" at bounding box center [293, 205] width 38 height 14
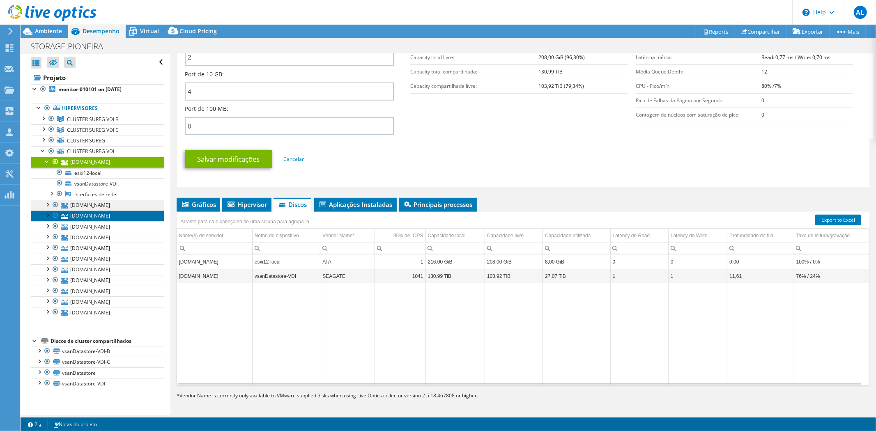
drag, startPoint x: 96, startPoint y: 211, endPoint x: 97, endPoint y: 205, distance: 6.2
click at [95, 211] on link "[DOMAIN_NAME]" at bounding box center [97, 216] width 133 height 11
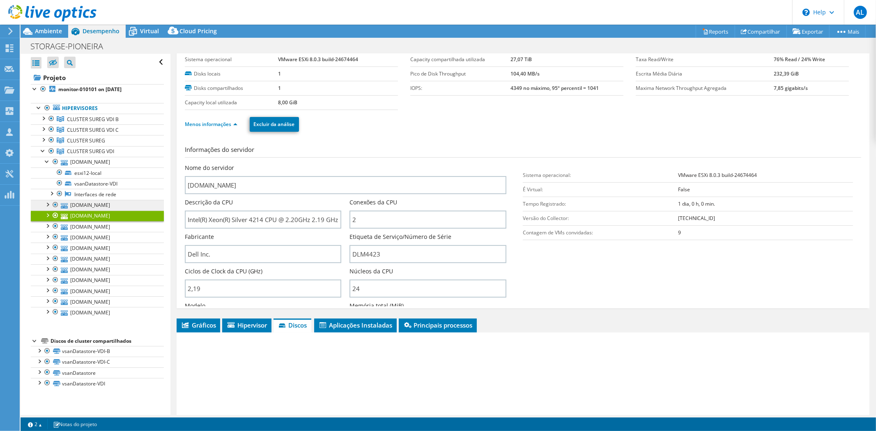
scroll to position [0, 0]
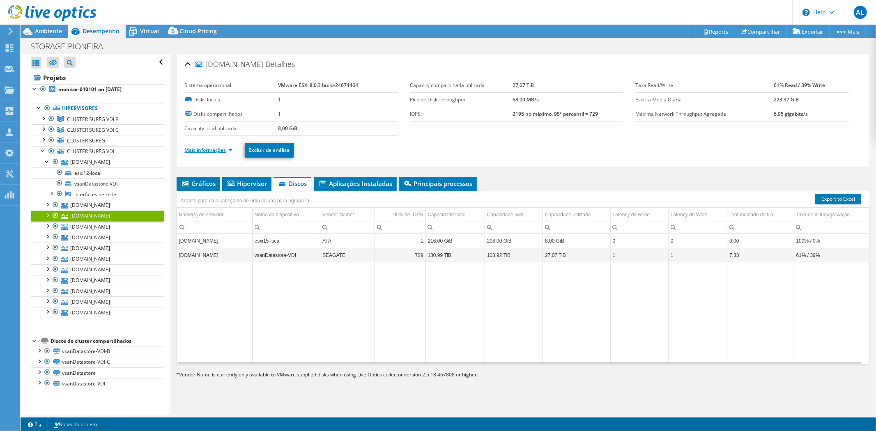
click at [226, 149] on link "Mais informações" at bounding box center [209, 150] width 48 height 7
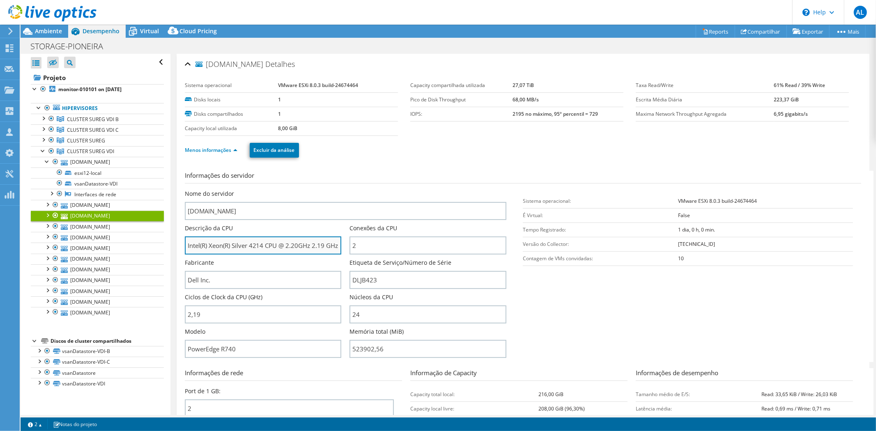
drag, startPoint x: 229, startPoint y: 245, endPoint x: 264, endPoint y: 245, distance: 34.5
click at [264, 245] on input "Intel(R) Xeon(R) Silver 4214 CPU @ 2.20GHz 2.19 GHz" at bounding box center [263, 246] width 157 height 18
drag, startPoint x: 263, startPoint y: 244, endPoint x: 231, endPoint y: 244, distance: 32.4
click at [231, 244] on input "Intel(R) Xeon(R) Silver 4214 CPU @ 2.20GHz 2.19 GHz" at bounding box center [263, 246] width 157 height 18
